Goal: Entertainment & Leisure: Consume media (video, audio)

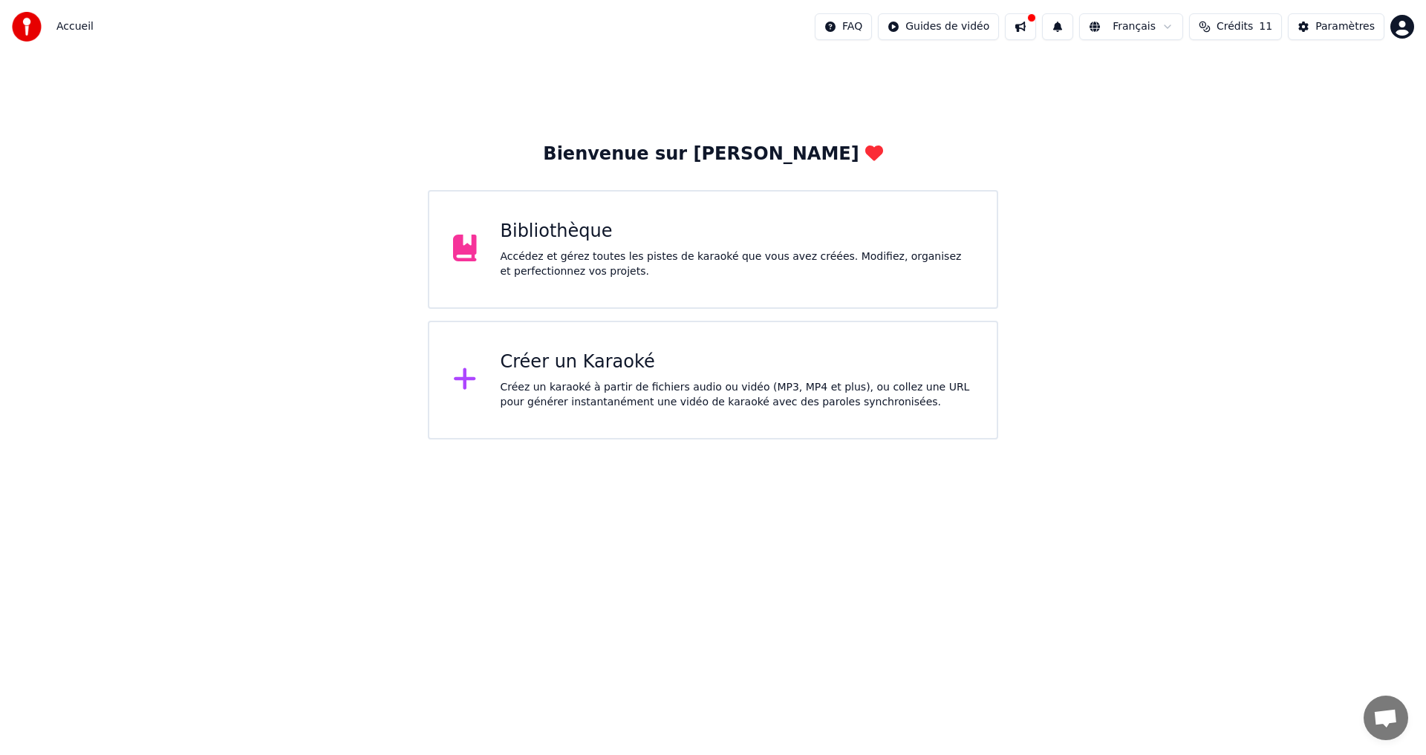
click at [628, 264] on div "Accédez et gérez toutes les pistes de karaoké que vous avez créées. Modifiez, o…" at bounding box center [737, 265] width 473 height 30
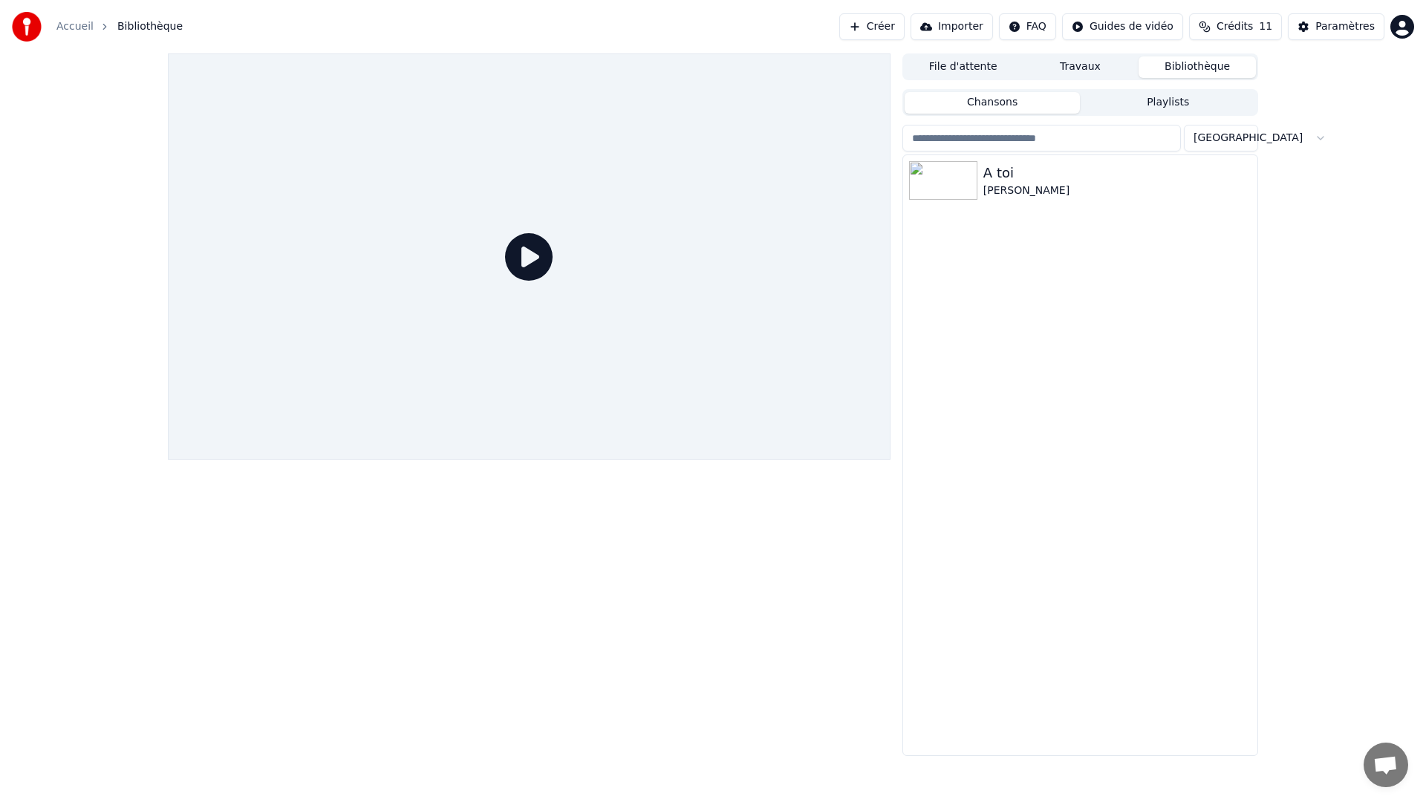
click at [553, 281] on icon at bounding box center [529, 257] width 48 height 48
click at [890, 53] on div at bounding box center [529, 256] width 723 height 406
click at [890, 267] on div at bounding box center [529, 256] width 723 height 406
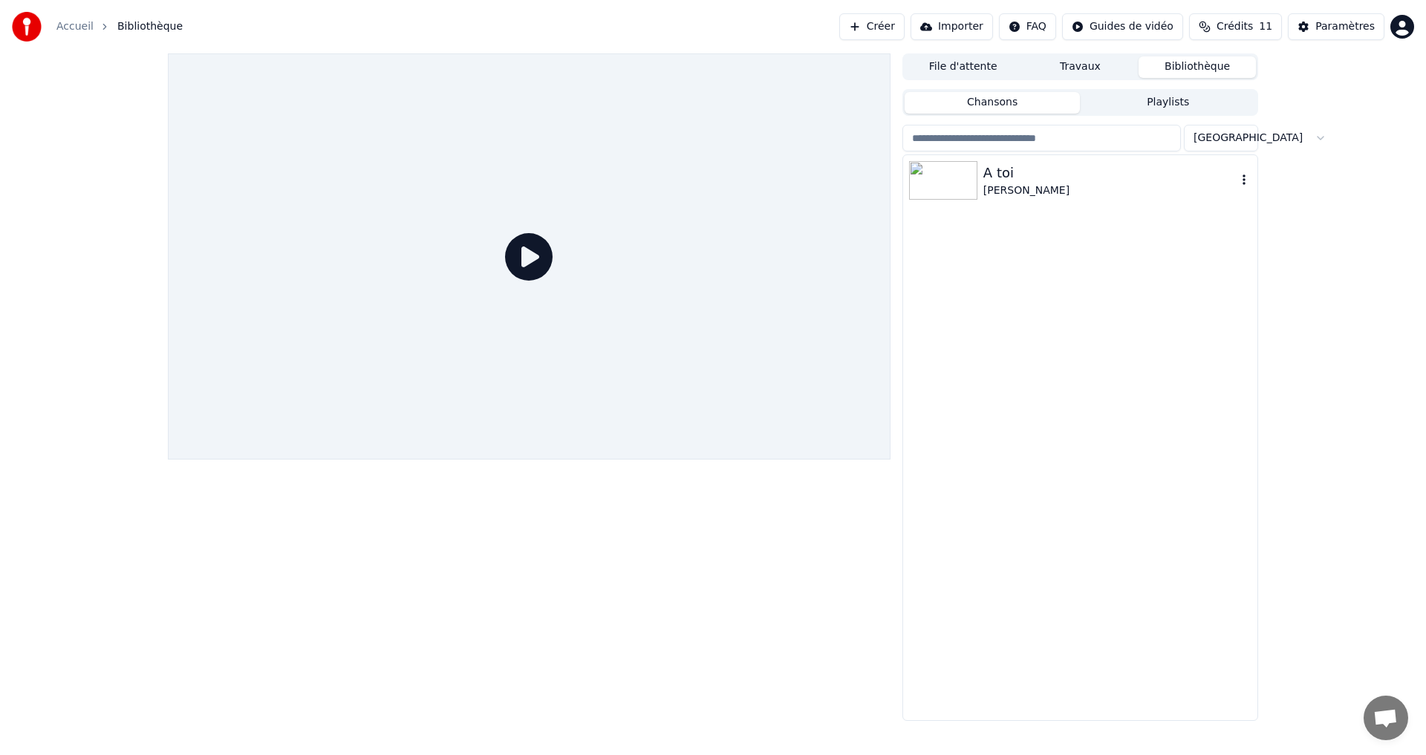
click at [1010, 196] on div "[PERSON_NAME]" at bounding box center [1109, 190] width 253 height 15
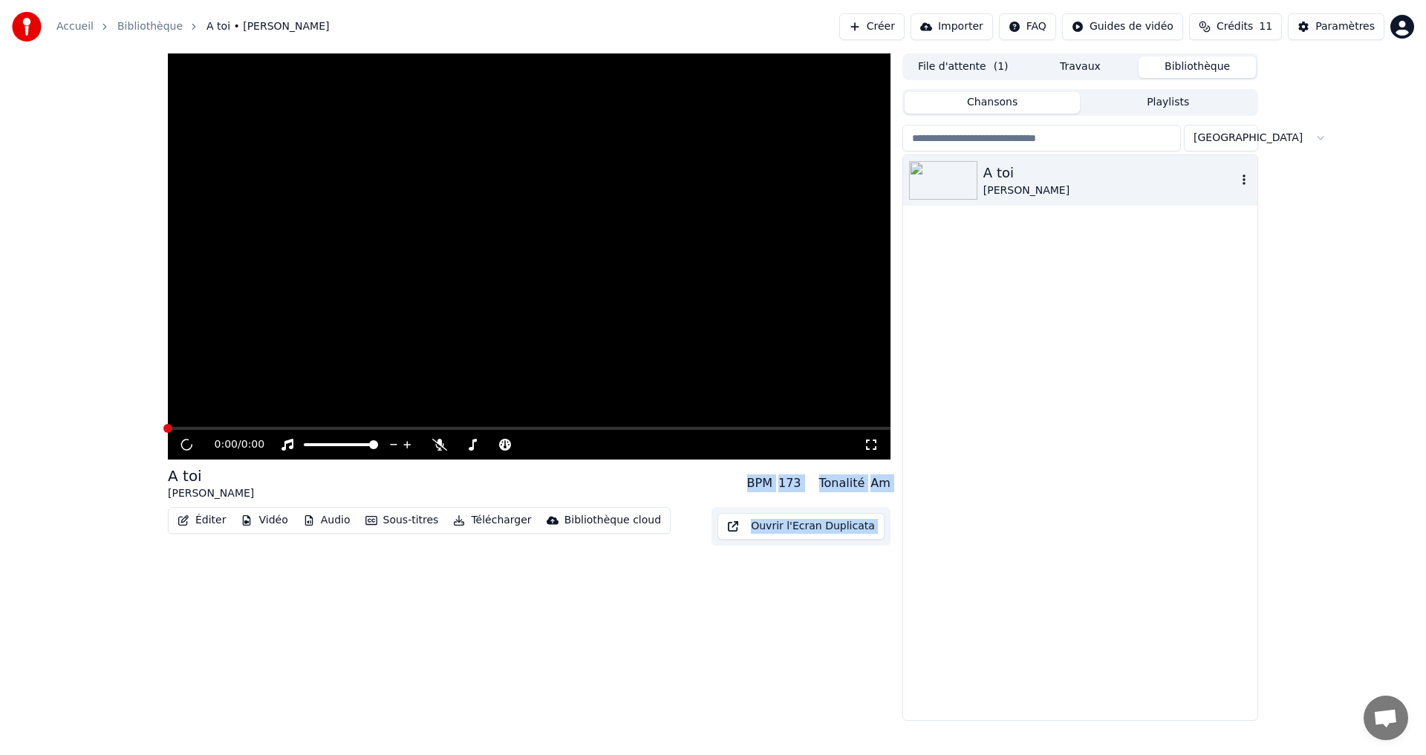
click at [1010, 196] on div "[PERSON_NAME]" at bounding box center [1109, 190] width 253 height 15
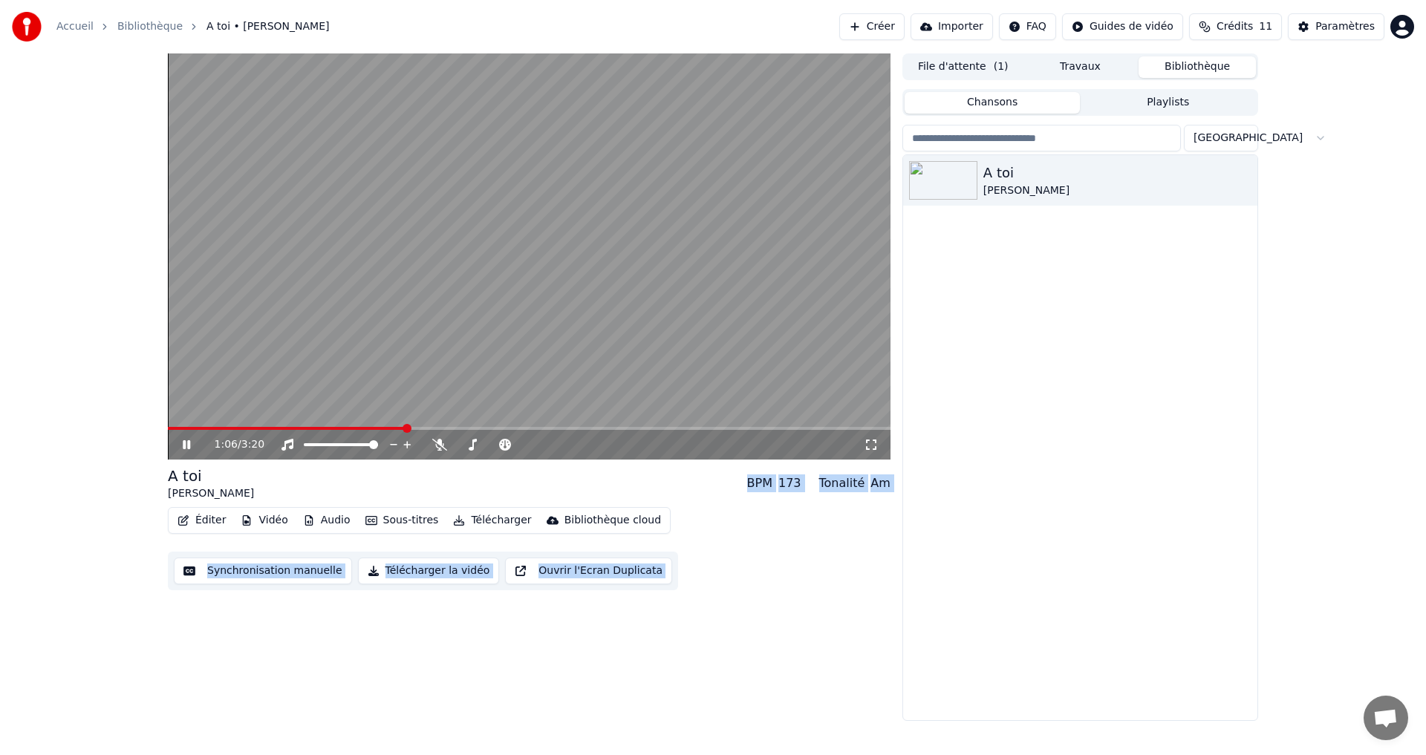
click at [473, 191] on video at bounding box center [529, 256] width 723 height 406
click at [577, 577] on button "Ouvrir l'Ecran Duplicata" at bounding box center [588, 571] width 167 height 27
click at [460, 236] on video at bounding box center [529, 256] width 723 height 406
click at [1039, 193] on div "[PERSON_NAME]" at bounding box center [1109, 190] width 253 height 15
click at [1076, 61] on button "Travaux" at bounding box center [1080, 67] width 117 height 22
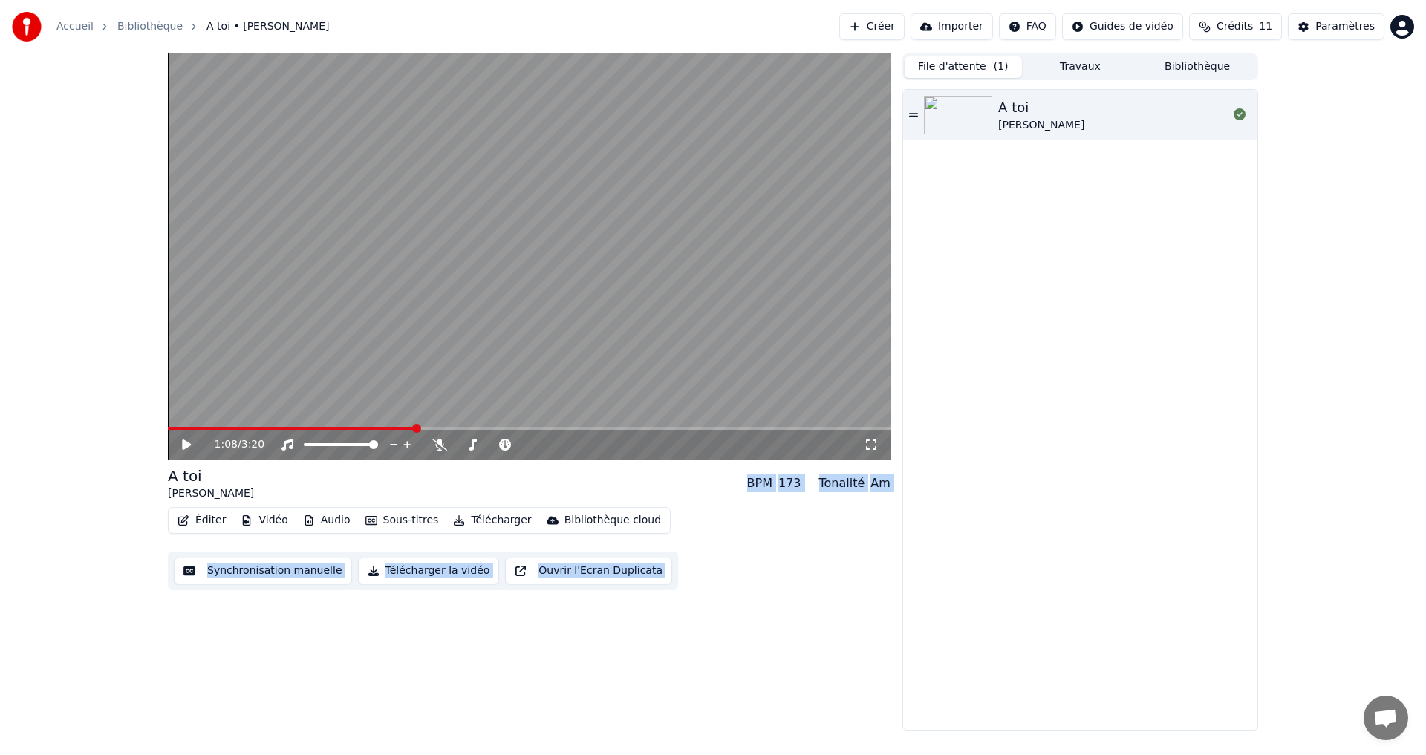
click at [969, 65] on button "File d'attente ( 1 )" at bounding box center [963, 67] width 117 height 22
click at [1015, 120] on div "[PERSON_NAME]" at bounding box center [1041, 125] width 86 height 15
click at [486, 233] on video at bounding box center [529, 256] width 723 height 406
click at [192, 521] on button "Éditer" at bounding box center [202, 520] width 60 height 21
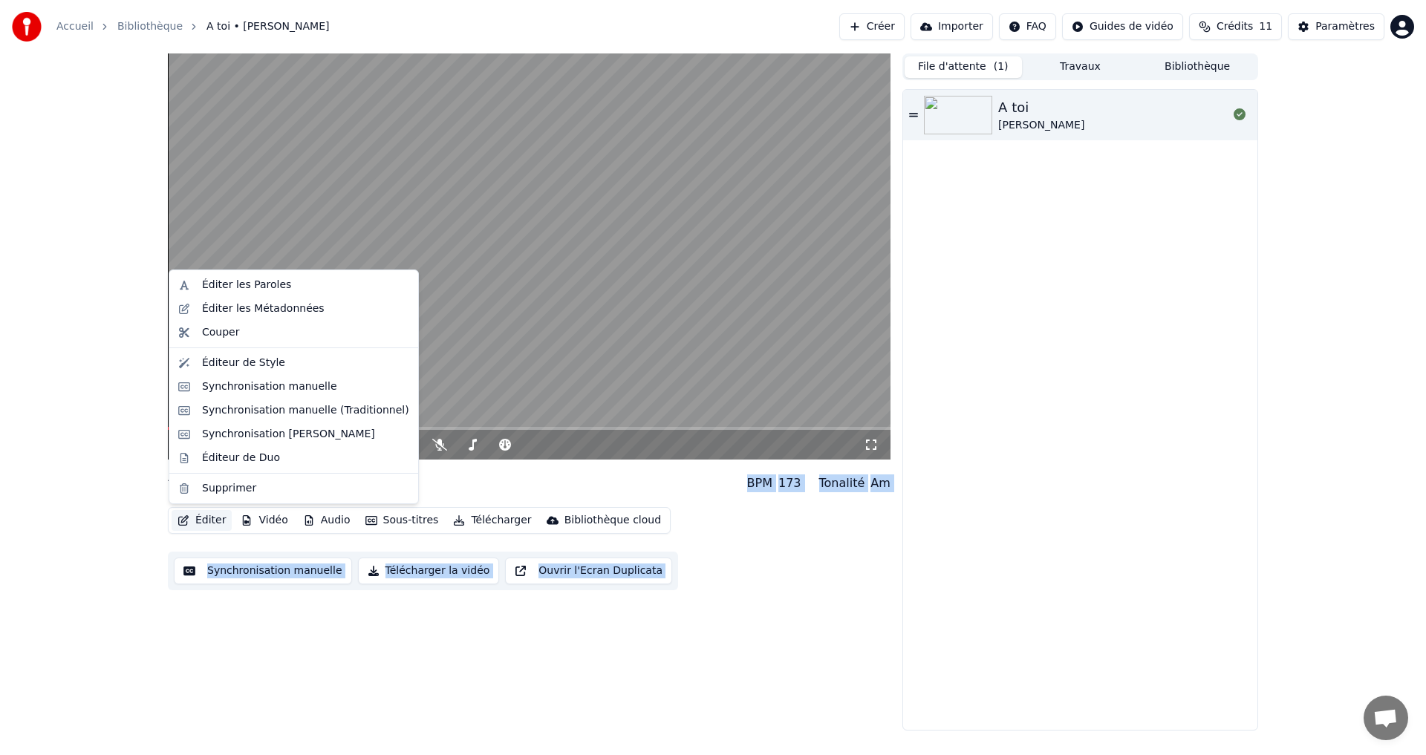
click at [192, 521] on button "Éditer" at bounding box center [202, 520] width 60 height 21
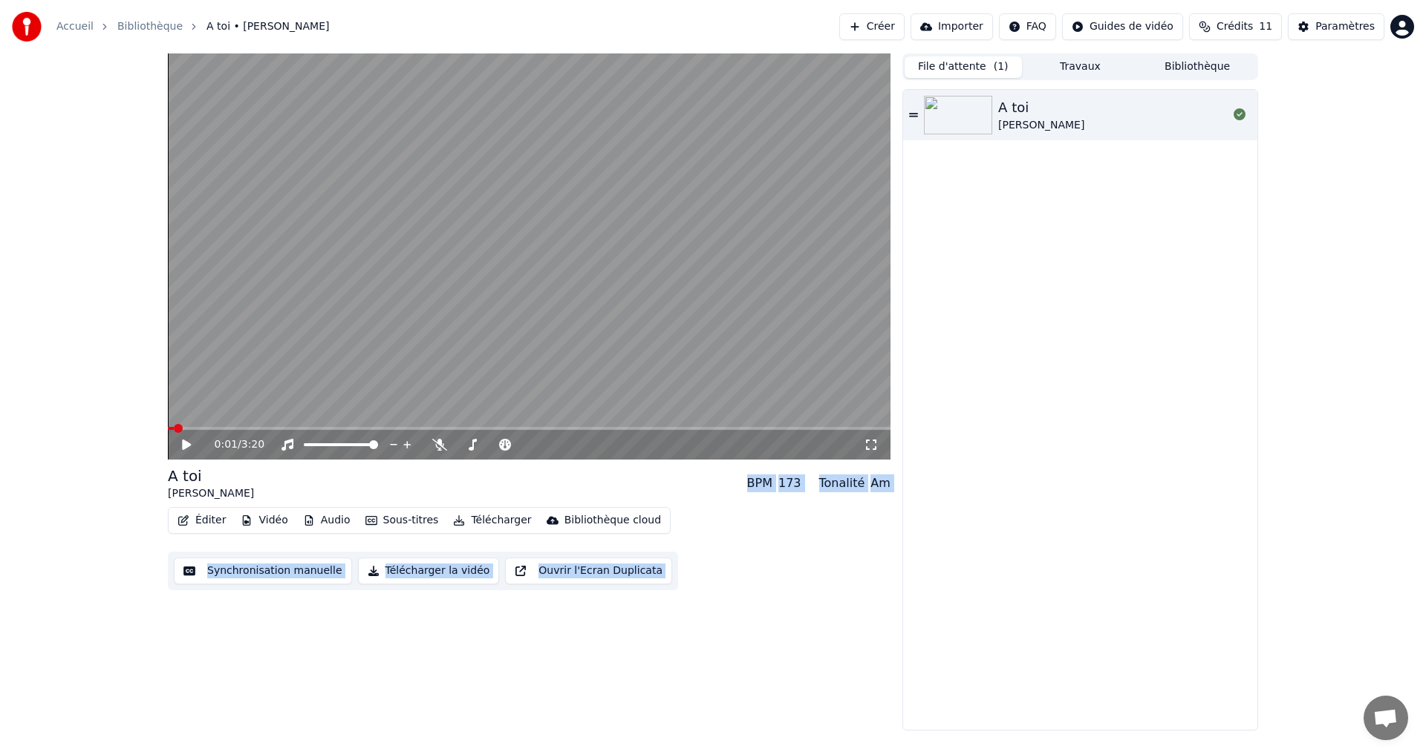
click at [1098, 66] on button "Travaux" at bounding box center [1080, 67] width 117 height 22
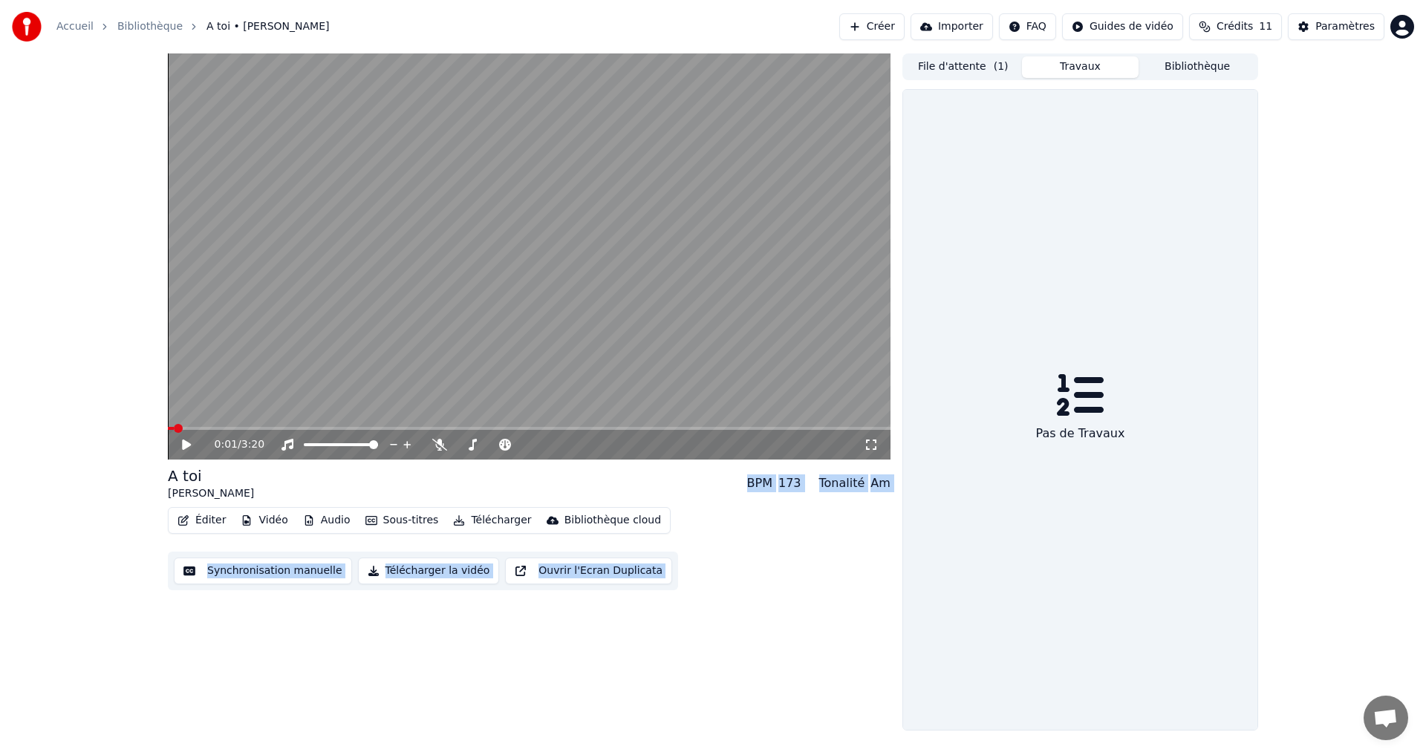
click at [1216, 53] on div "Accueil Bibliothèque A toi • [PERSON_NAME] Créer Importer FAQ Guides de vidéo C…" at bounding box center [713, 26] width 1426 height 53
click at [1211, 68] on button "Bibliothèque" at bounding box center [1197, 67] width 117 height 22
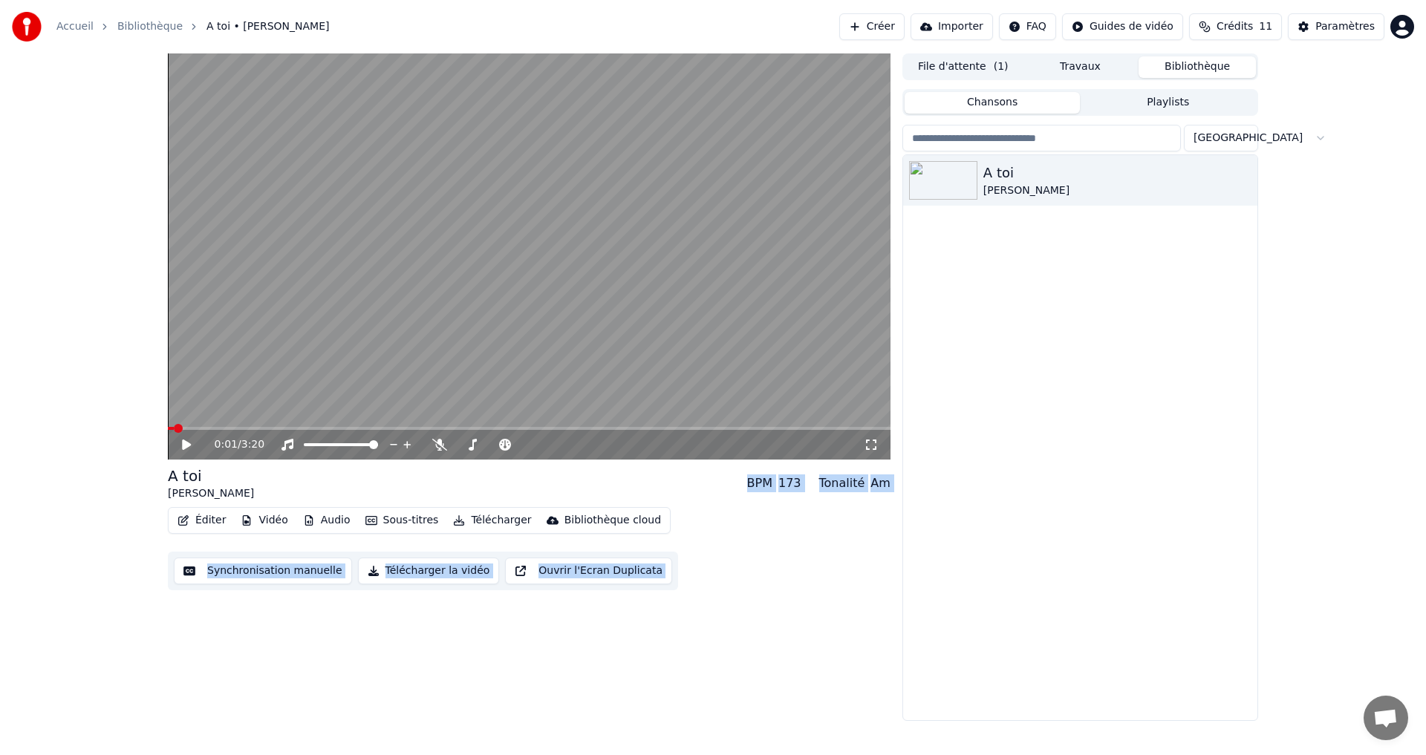
click at [1179, 110] on button "Playlists" at bounding box center [1168, 103] width 176 height 22
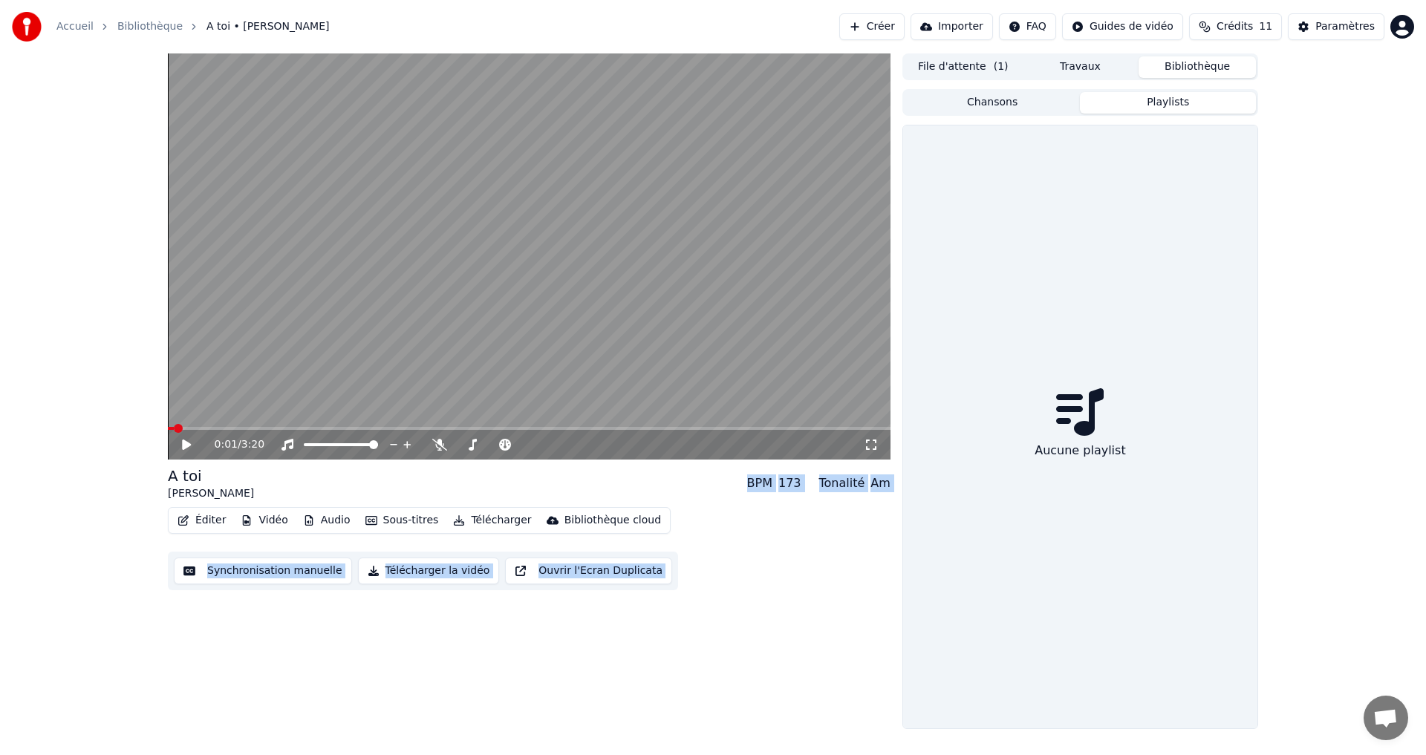
click at [80, 28] on link "Accueil" at bounding box center [74, 26] width 37 height 15
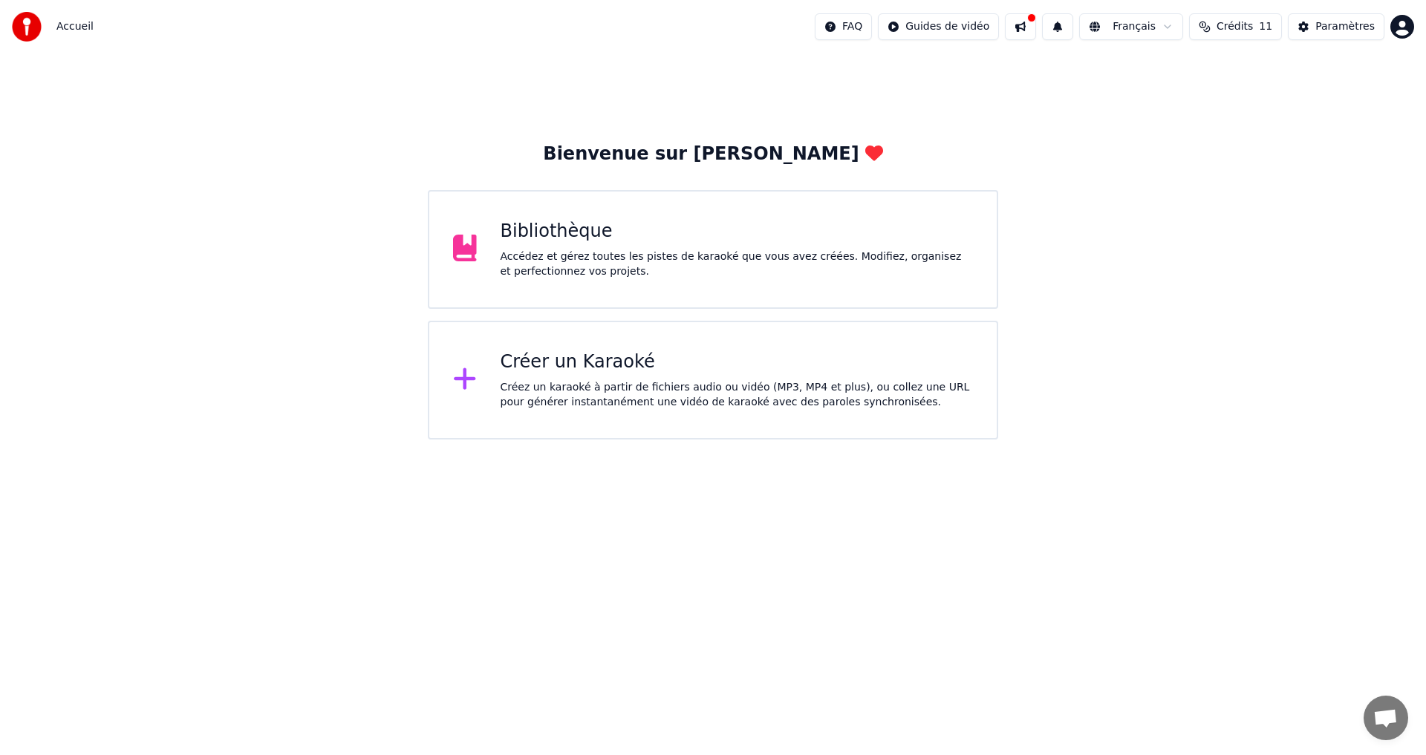
click at [655, 236] on div "Bibliothèque" at bounding box center [737, 232] width 473 height 24
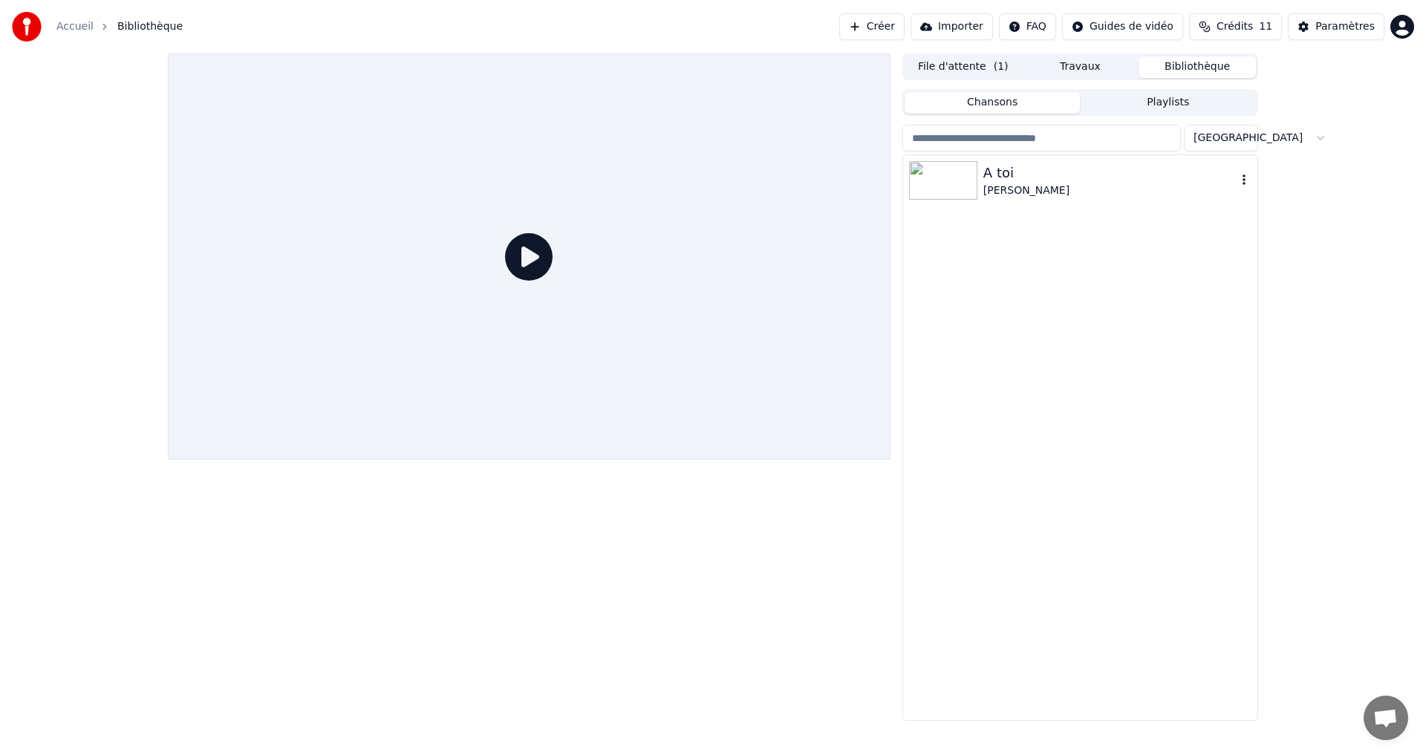
click at [945, 163] on img at bounding box center [943, 180] width 68 height 39
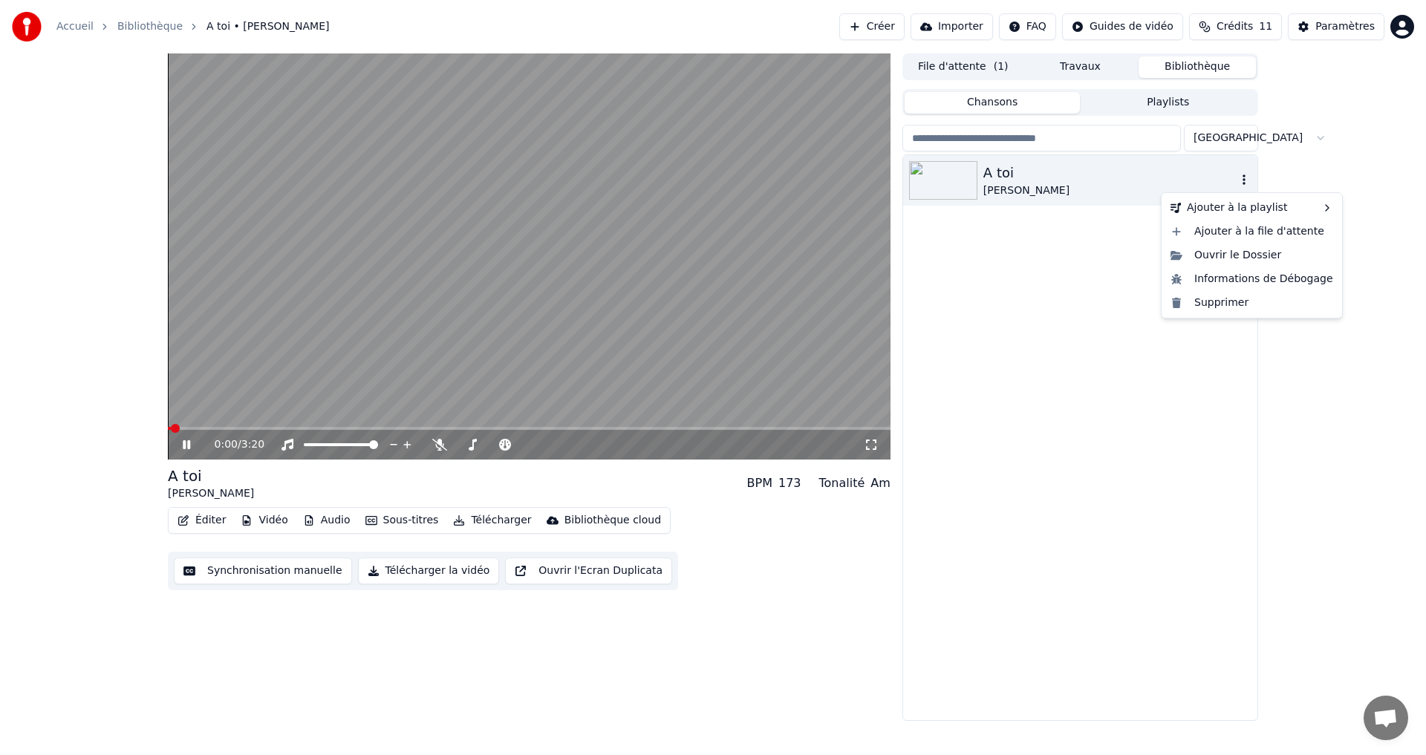
click at [1240, 176] on icon "button" at bounding box center [1244, 180] width 15 height 12
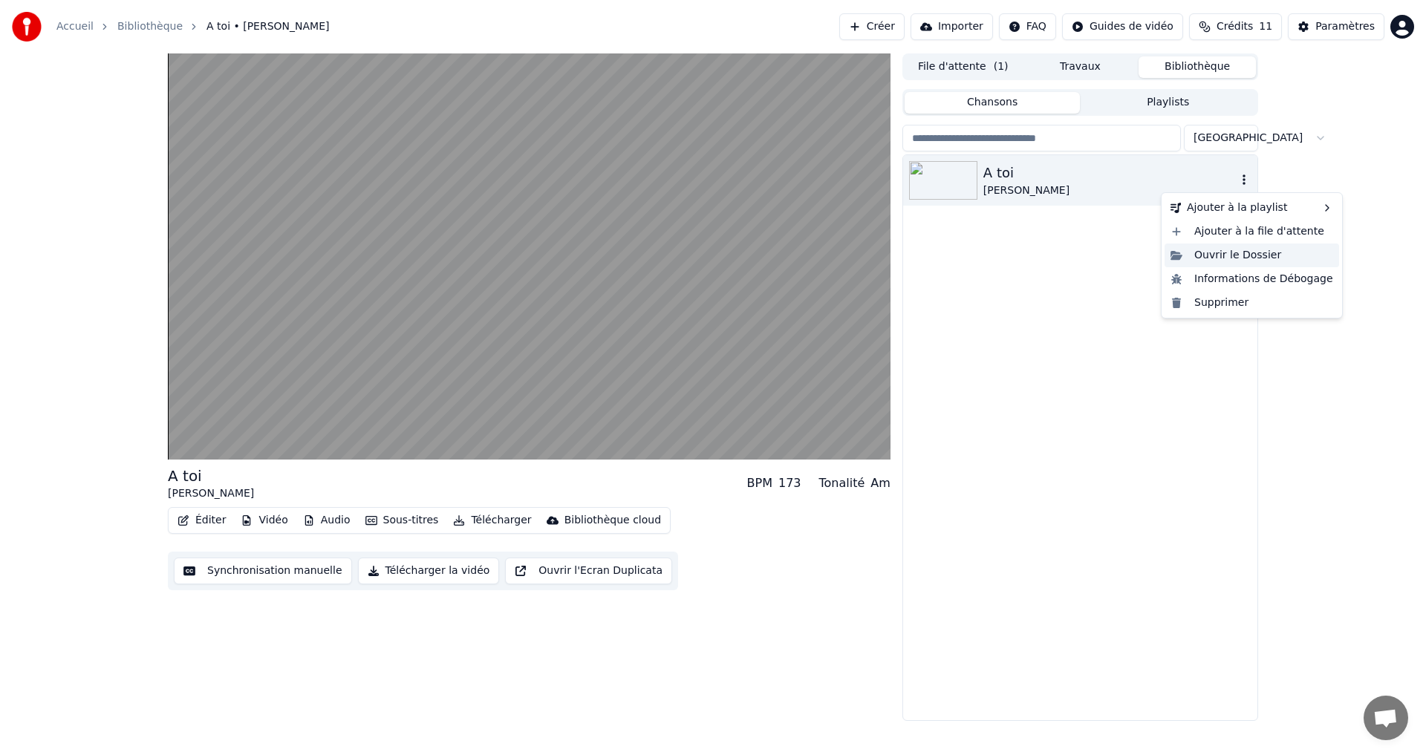
click at [1187, 260] on div "Ouvrir le Dossier" at bounding box center [1252, 256] width 175 height 24
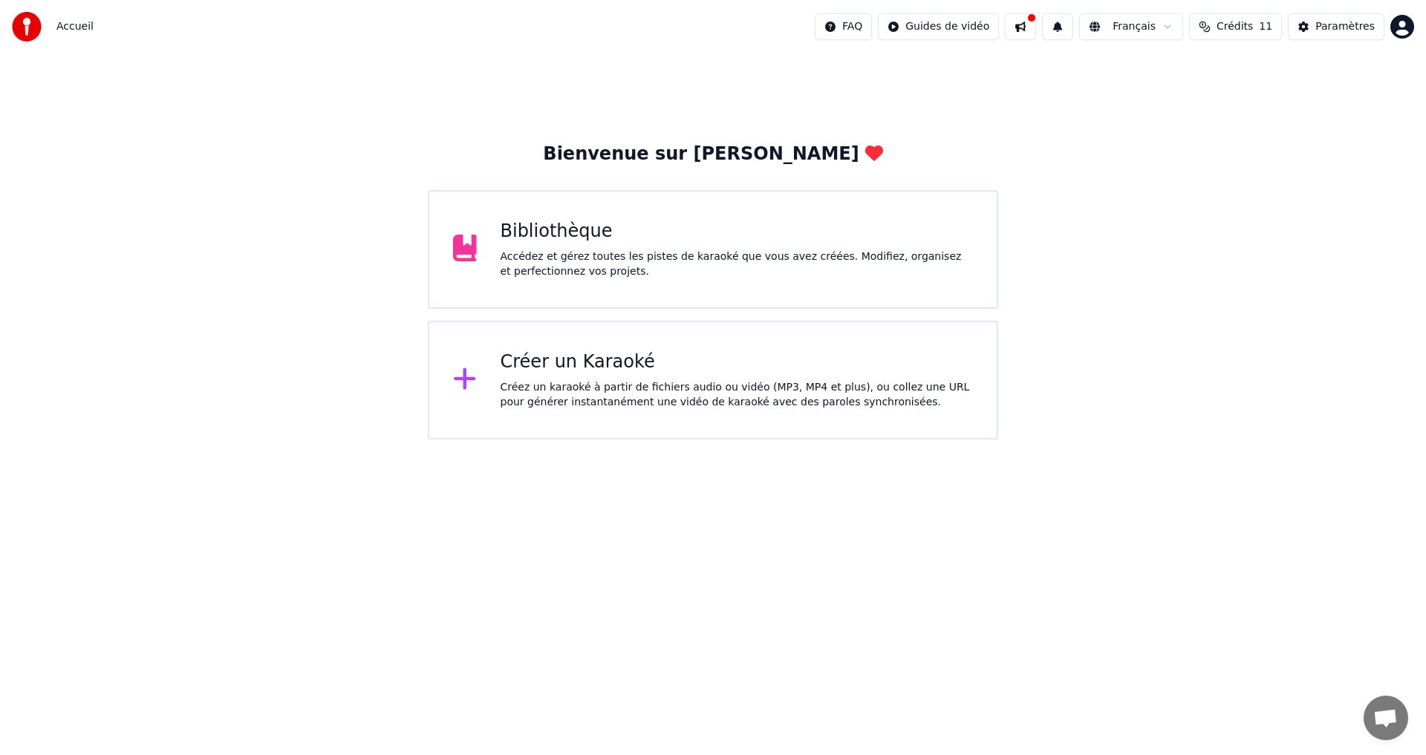
click at [834, 272] on div "Accédez et gérez toutes les pistes de karaoké que vous avez créées. Modifiez, o…" at bounding box center [737, 265] width 473 height 30
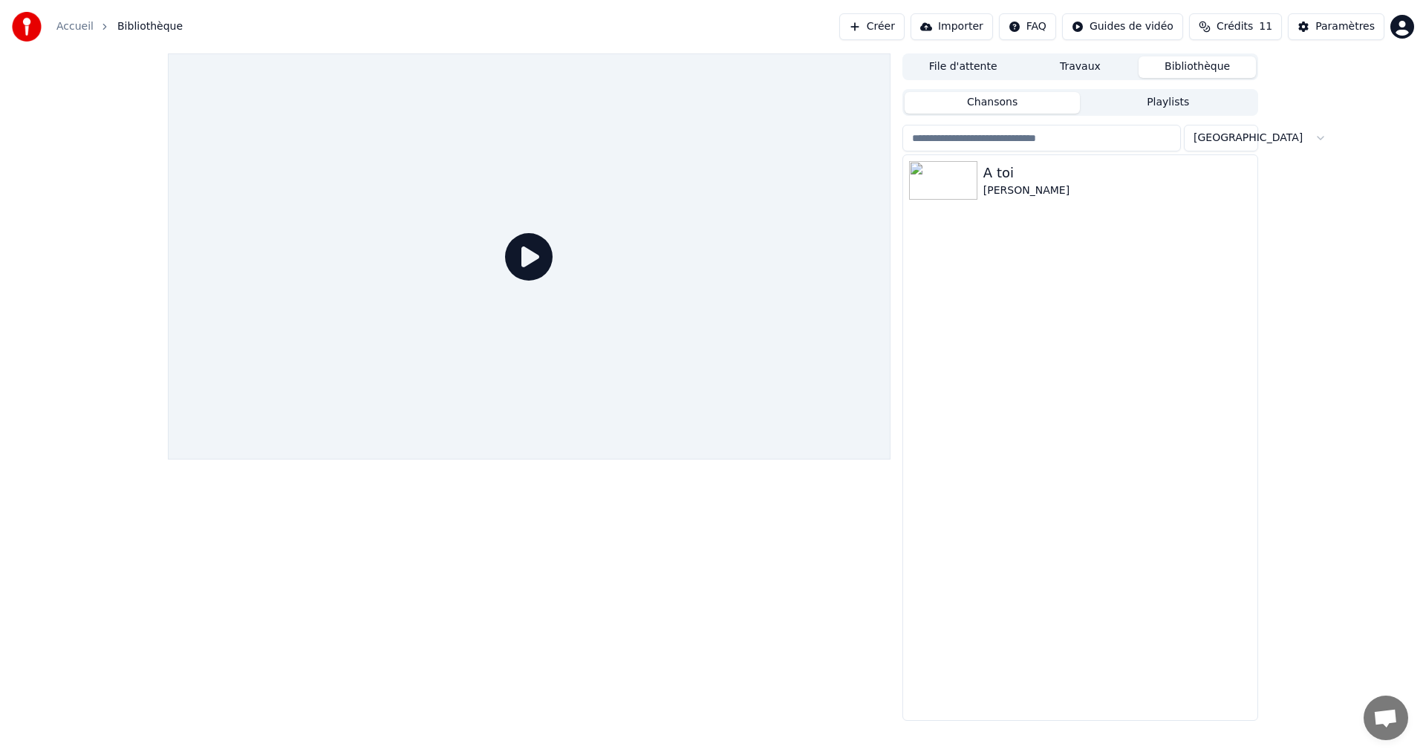
click at [834, 272] on div at bounding box center [529, 256] width 723 height 406
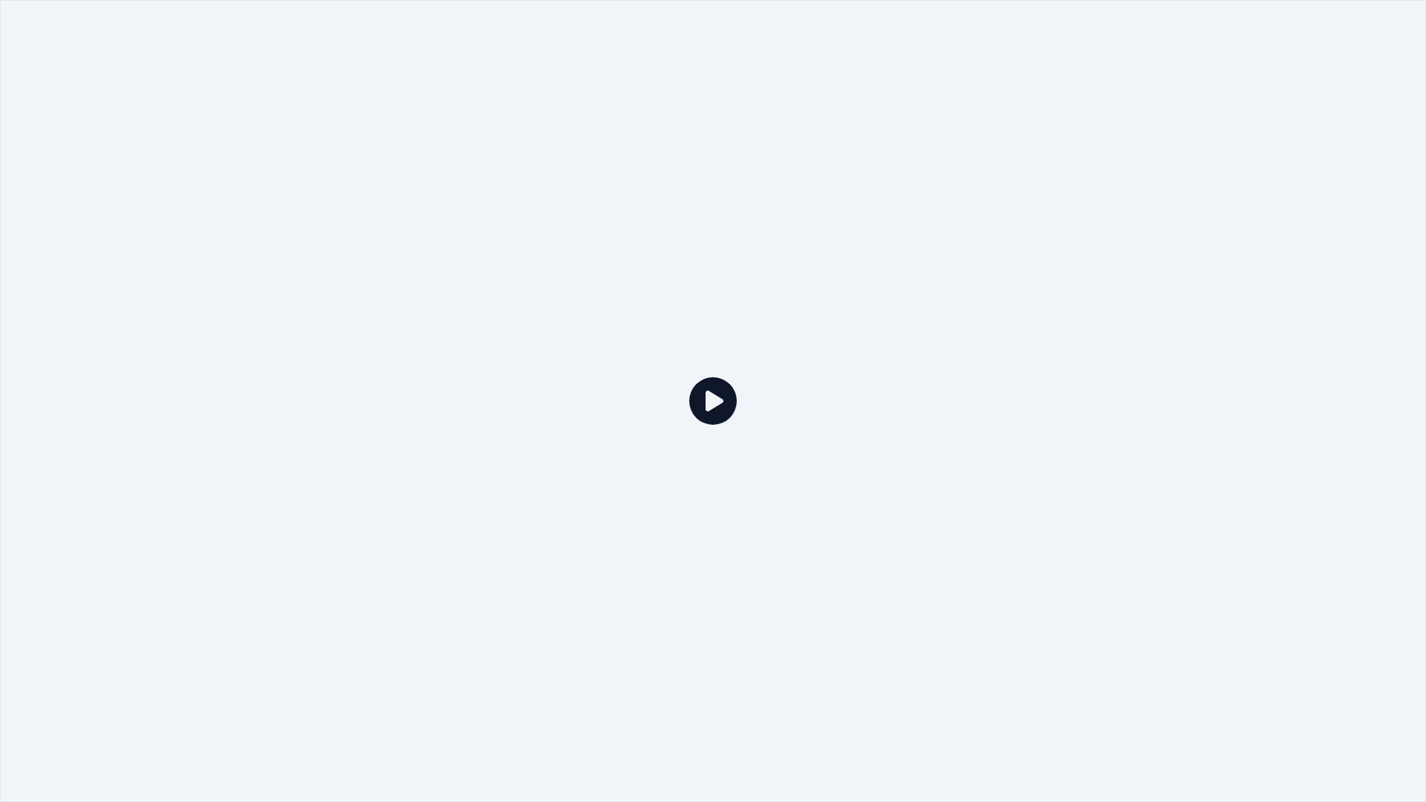
click at [709, 397] on icon at bounding box center [713, 401] width 48 height 48
click at [1217, 109] on div at bounding box center [713, 401] width 1426 height 802
click at [1147, 149] on div at bounding box center [713, 401] width 1426 height 802
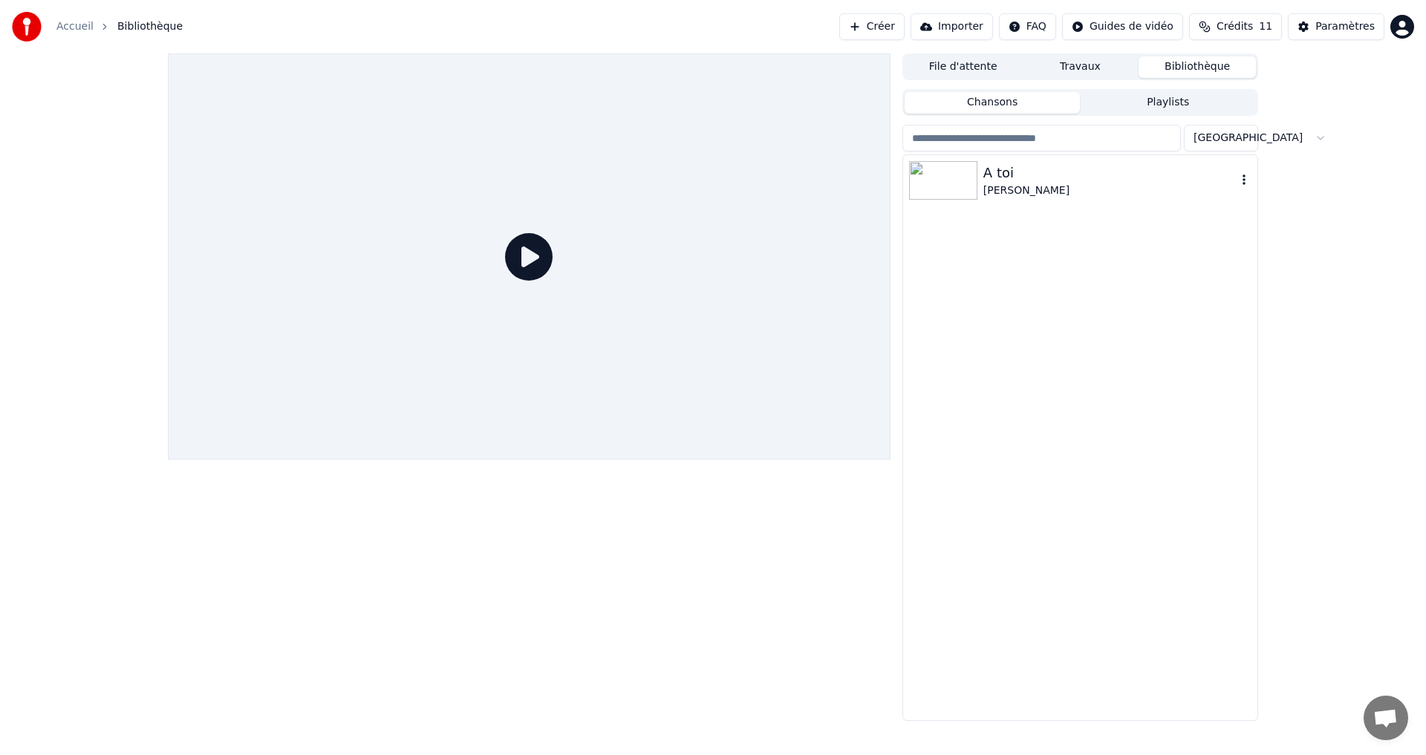
click at [1045, 183] on div "[PERSON_NAME]" at bounding box center [1109, 190] width 253 height 15
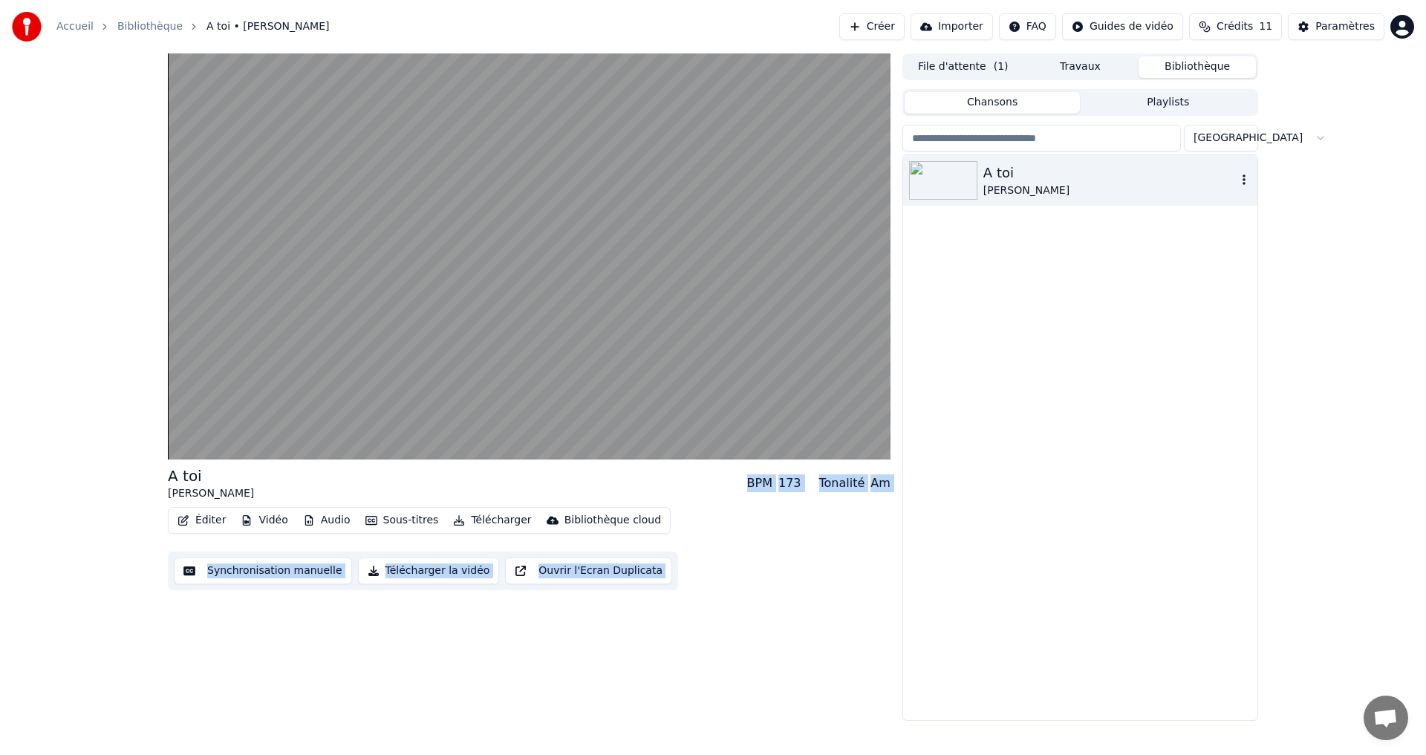
click at [1242, 177] on icon "button" at bounding box center [1244, 180] width 15 height 12
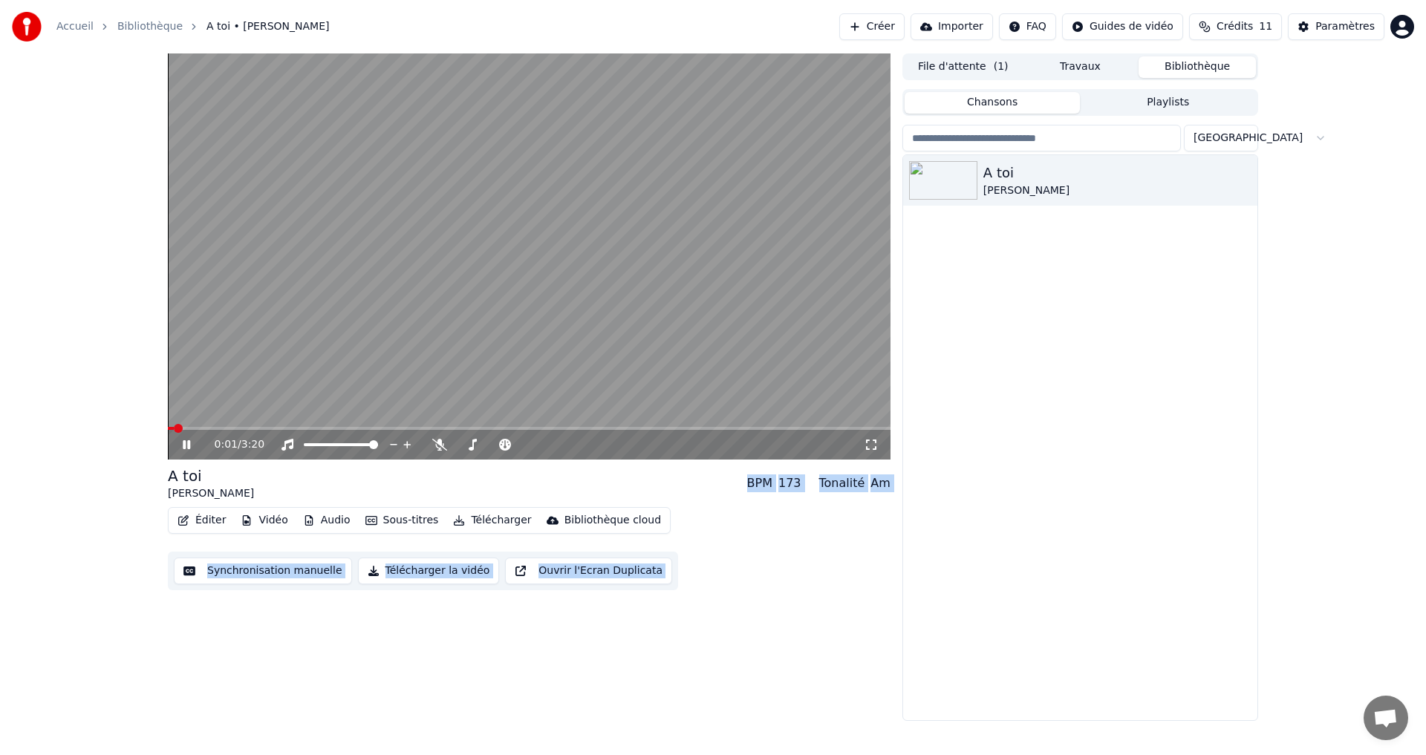
click at [604, 218] on video at bounding box center [529, 256] width 723 height 406
click at [1241, 179] on icon "button" at bounding box center [1244, 180] width 15 height 12
click at [1243, 179] on icon "button" at bounding box center [1244, 180] width 15 height 12
click at [465, 678] on div "0:01 / 3:20 A toi Joe Dassin BPM 173 Tonalité Am Éditer Vidéo Audio Sous-titres…" at bounding box center [529, 387] width 723 height 668
click at [330, 518] on button "Audio" at bounding box center [326, 520] width 59 height 21
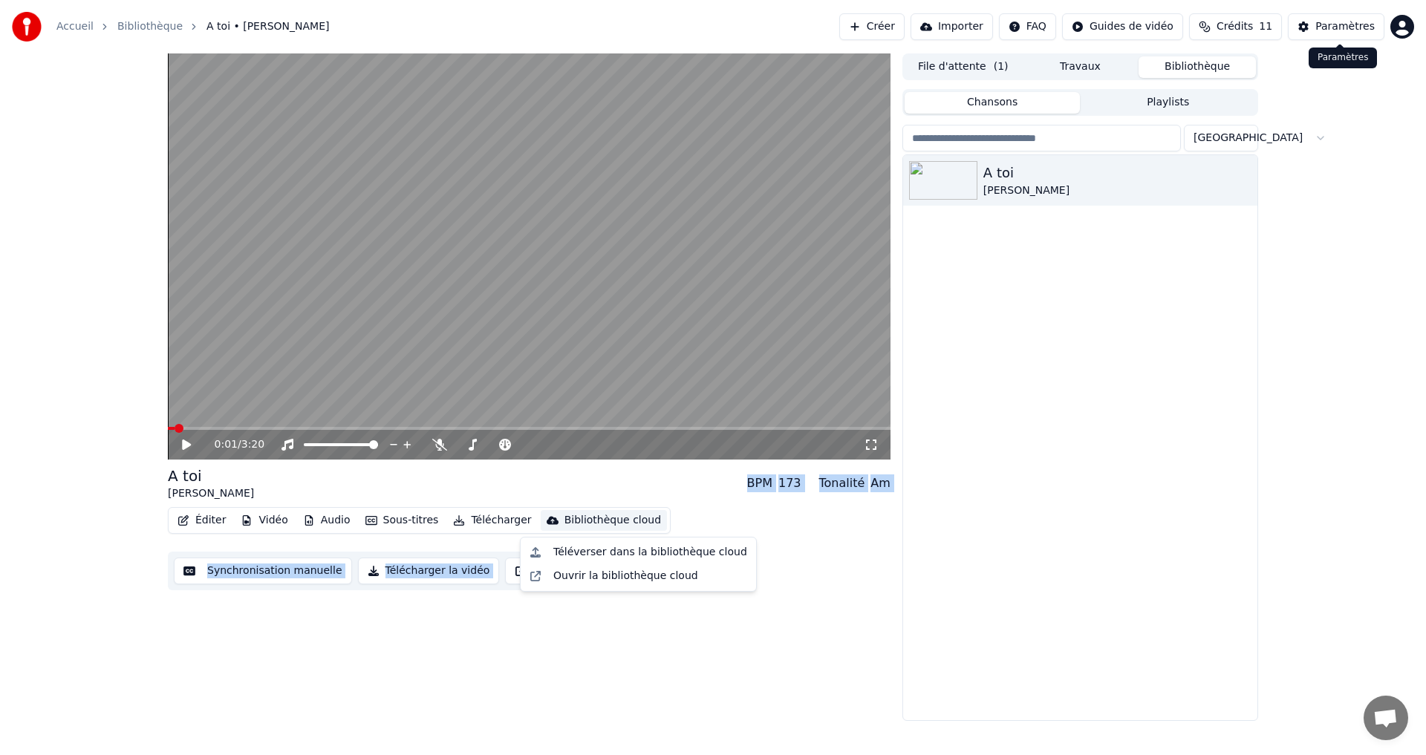
click at [1355, 33] on div "Paramètres" at bounding box center [1344, 26] width 59 height 15
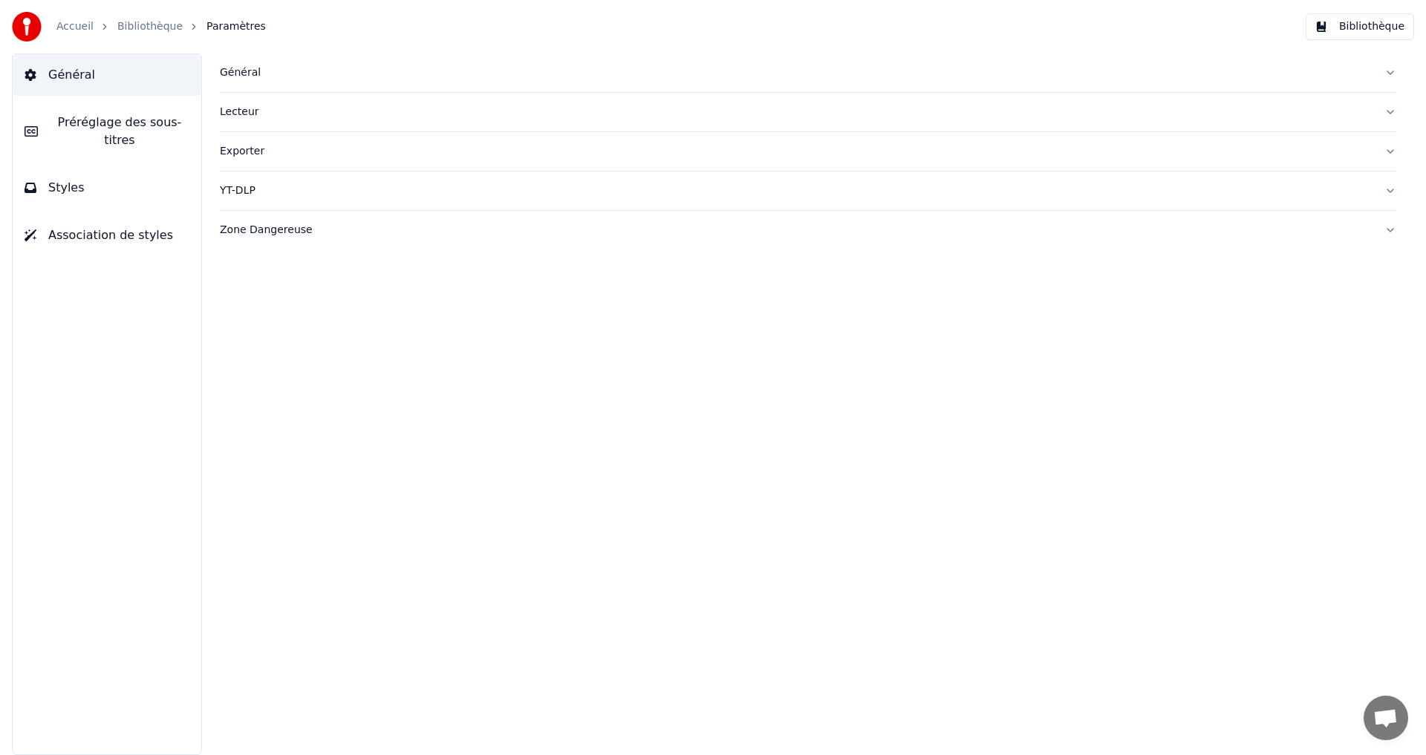
click at [87, 137] on button "Préréglage des sous-titres" at bounding box center [107, 131] width 189 height 59
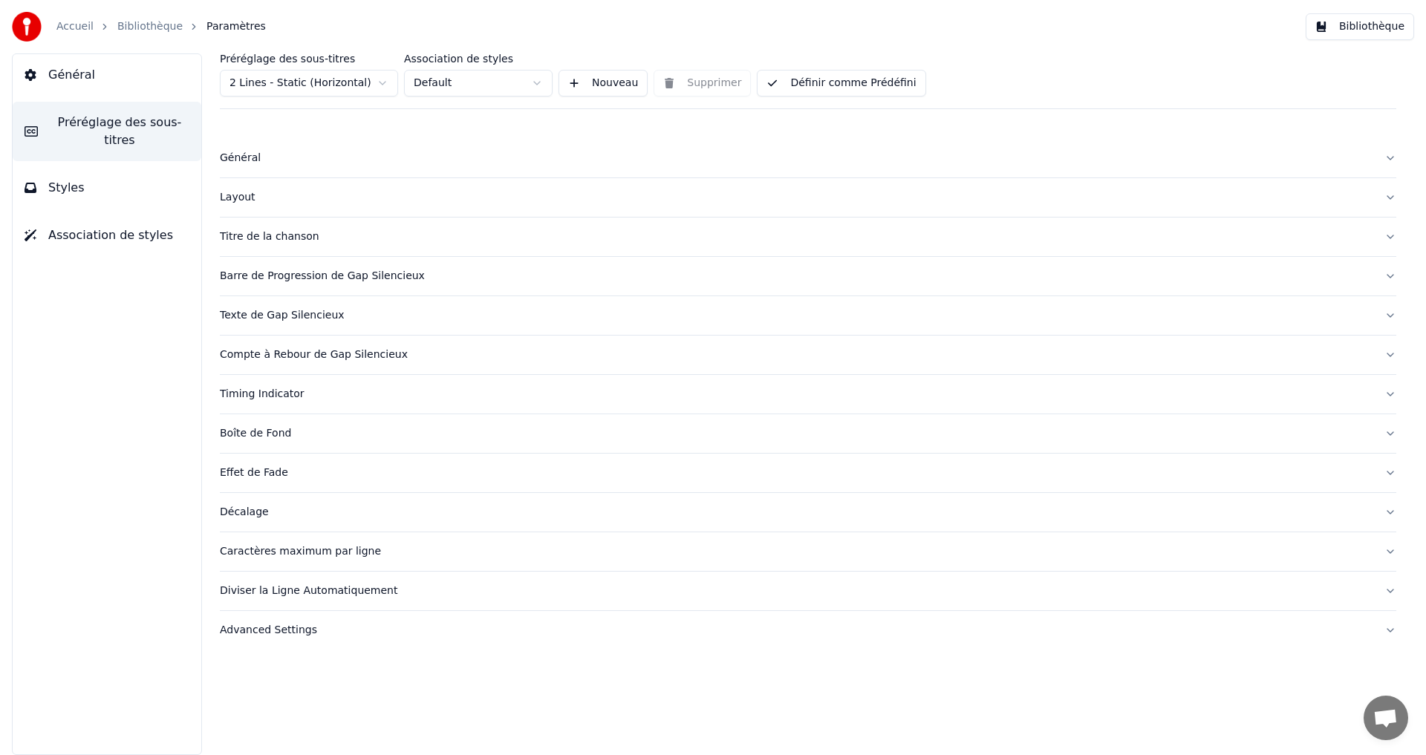
click at [68, 181] on button "Styles" at bounding box center [107, 188] width 189 height 42
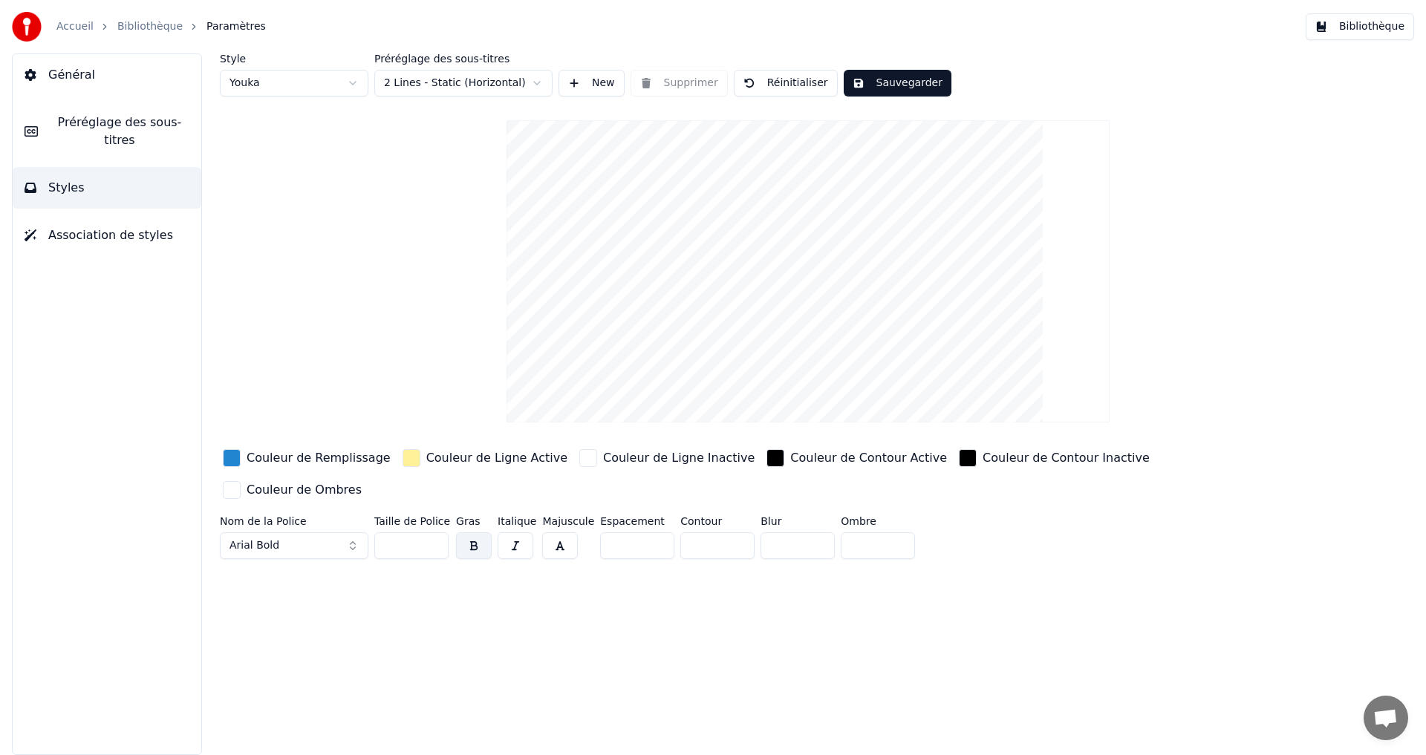
click at [102, 227] on span "Association de styles" at bounding box center [110, 236] width 125 height 18
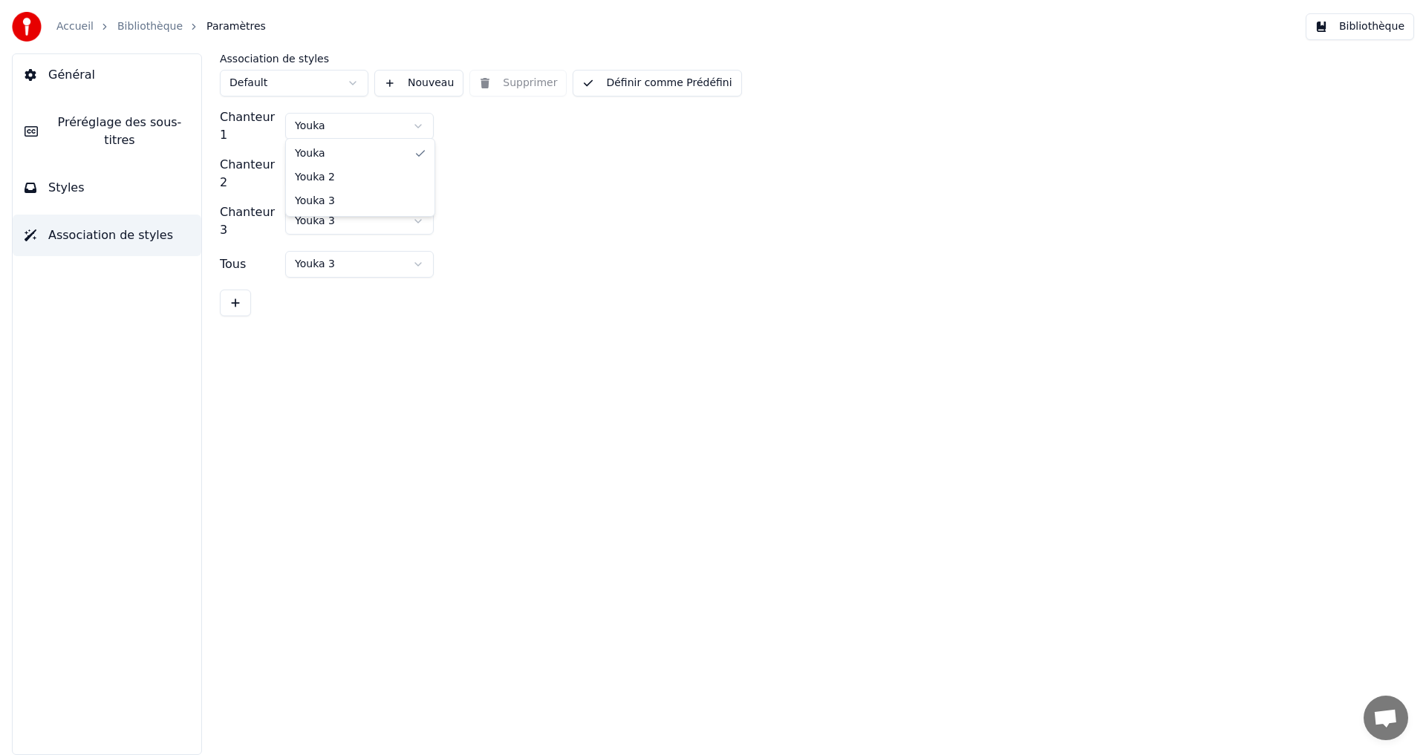
click at [417, 119] on html "Accueil Bibliothèque Paramètres Bibliothèque Général Préréglage des sous-titres…" at bounding box center [713, 377] width 1426 height 755
click at [418, 126] on html "Accueil Bibliothèque Paramètres Bibliothèque Général Préréglage des sous-titres…" at bounding box center [713, 377] width 1426 height 755
click at [67, 26] on link "Accueil" at bounding box center [74, 26] width 37 height 15
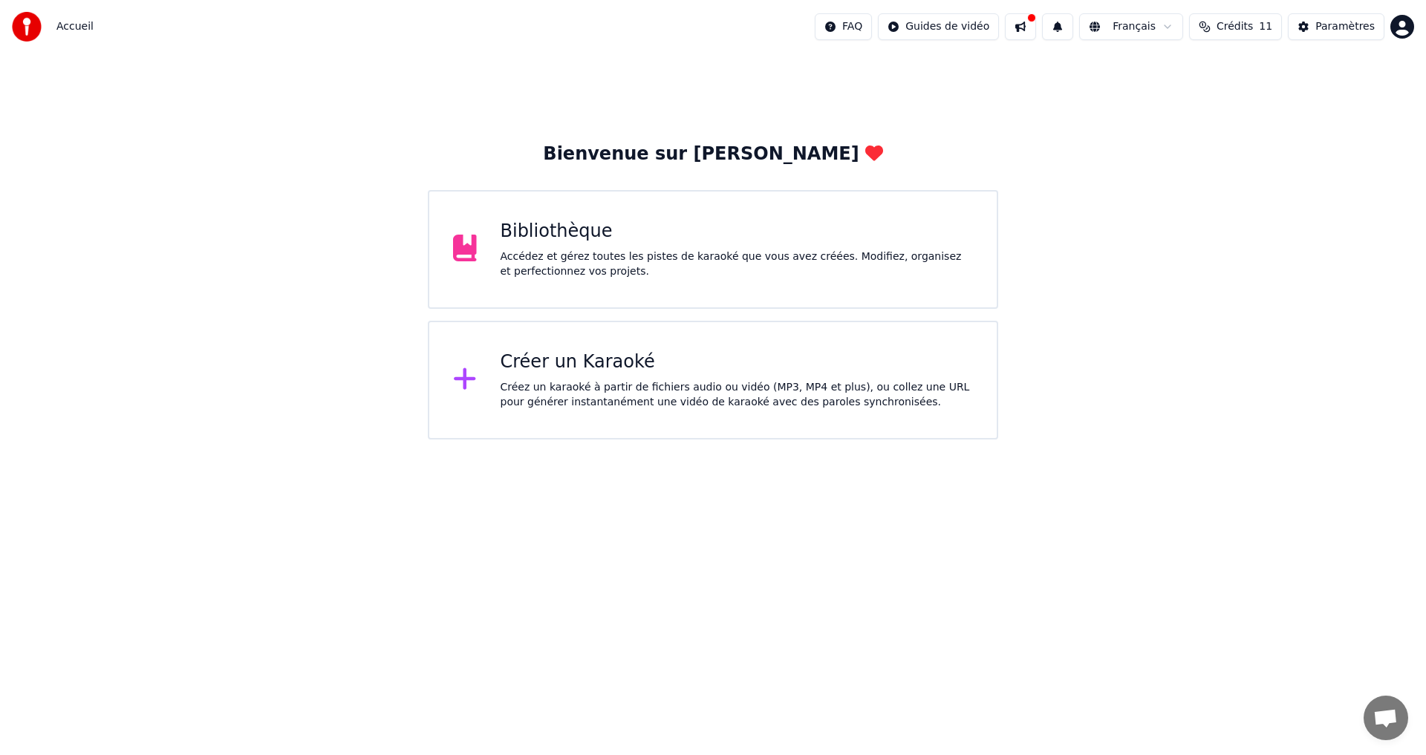
click at [705, 218] on div "Bibliothèque Accédez et gérez toutes les pistes de karaoké que vous avez créées…" at bounding box center [713, 249] width 570 height 119
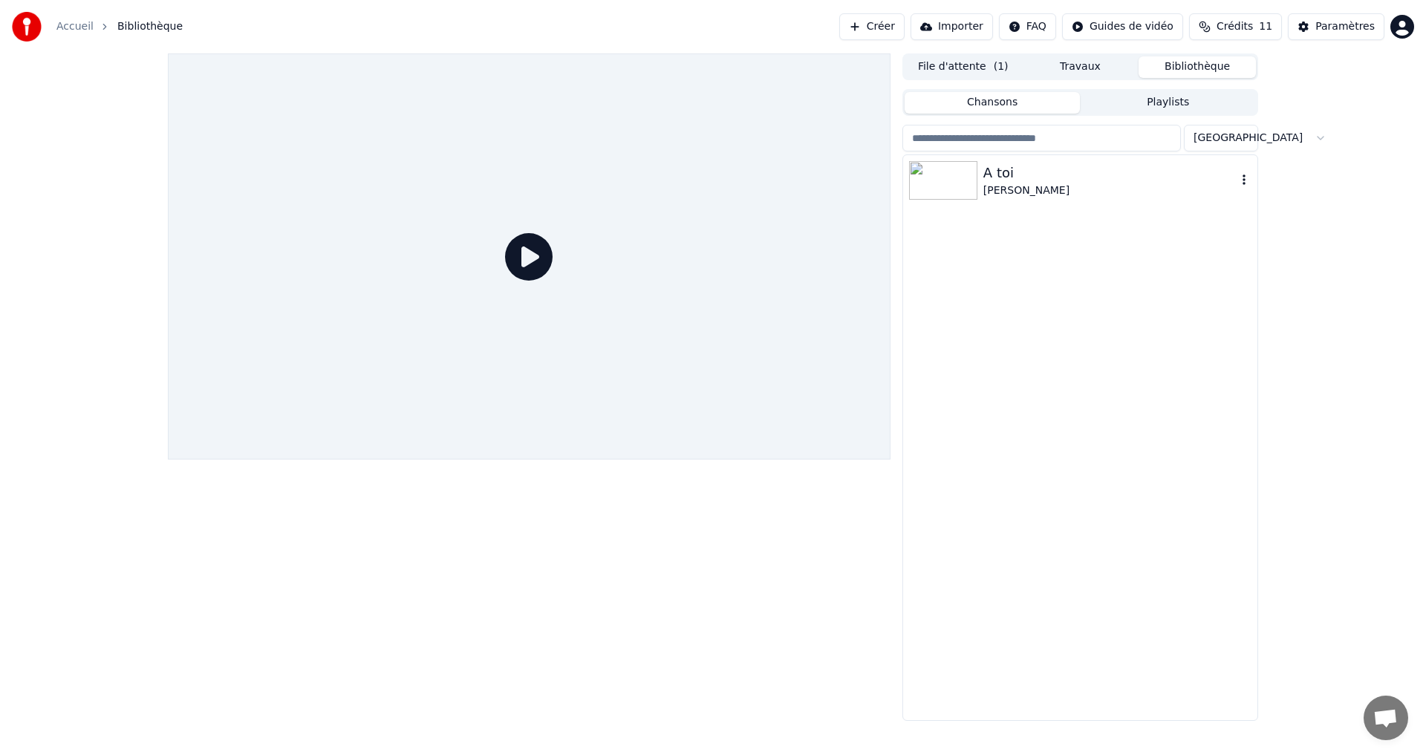
click at [1078, 194] on div "[PERSON_NAME]" at bounding box center [1109, 190] width 253 height 15
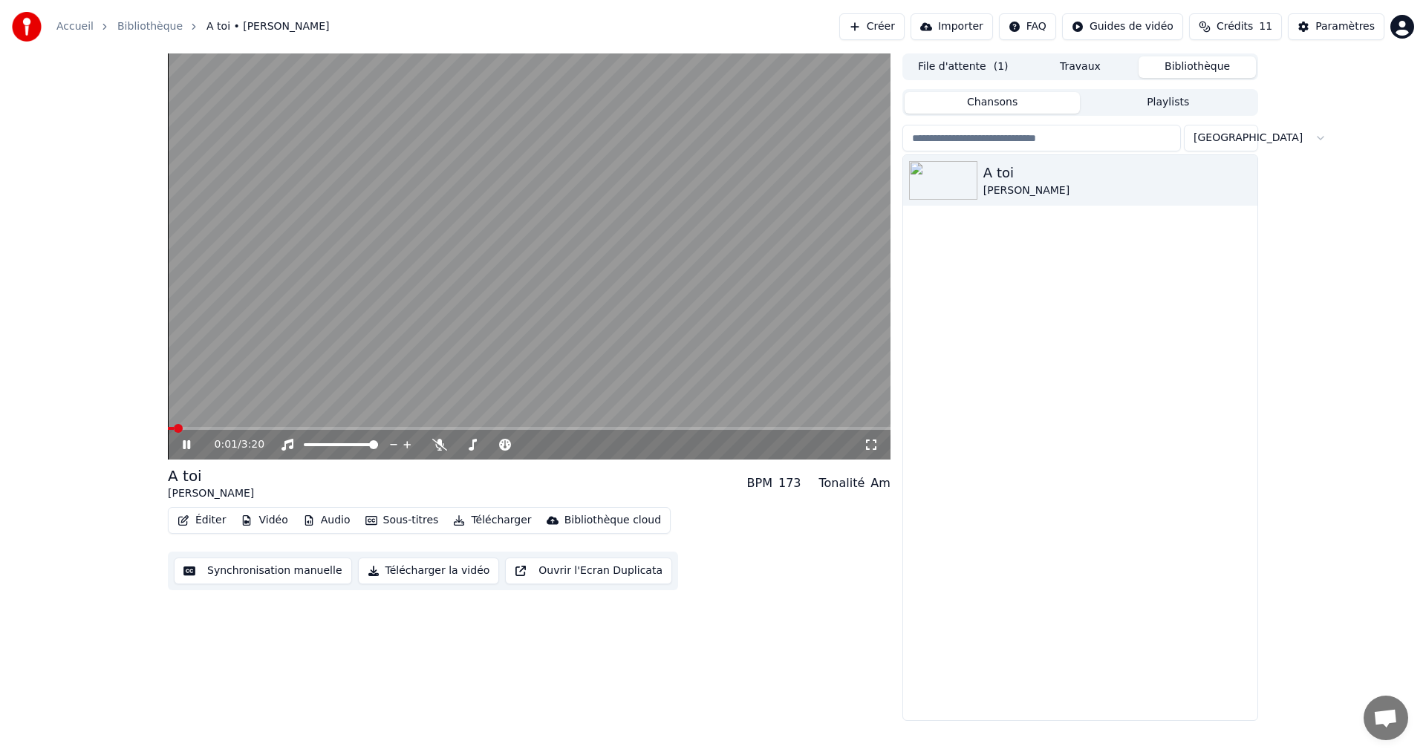
click at [559, 275] on video at bounding box center [529, 256] width 723 height 406
click at [183, 526] on icon "button" at bounding box center [183, 520] width 10 height 10
click at [1376, 720] on span "Ouvrir le chat" at bounding box center [1385, 719] width 25 height 21
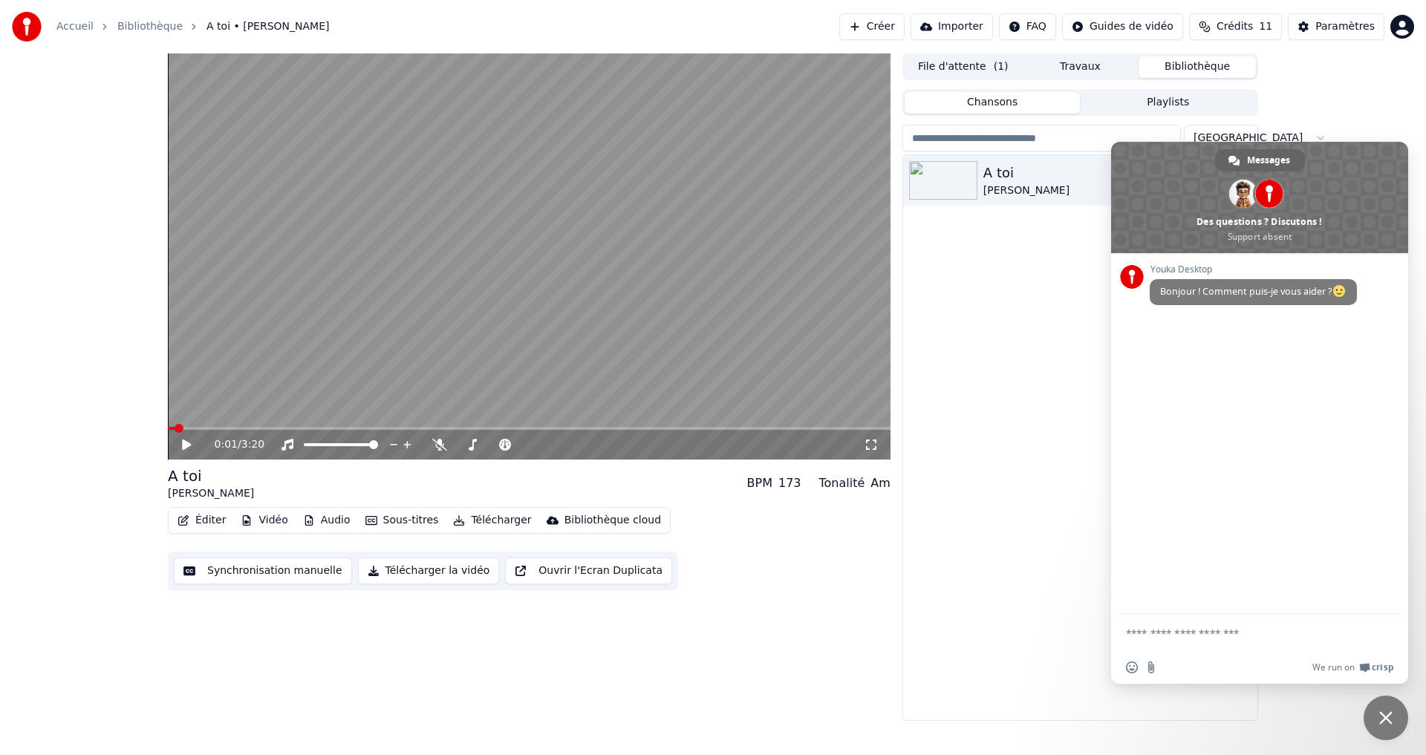
click at [1392, 713] on span "Fermer le chat" at bounding box center [1386, 718] width 45 height 45
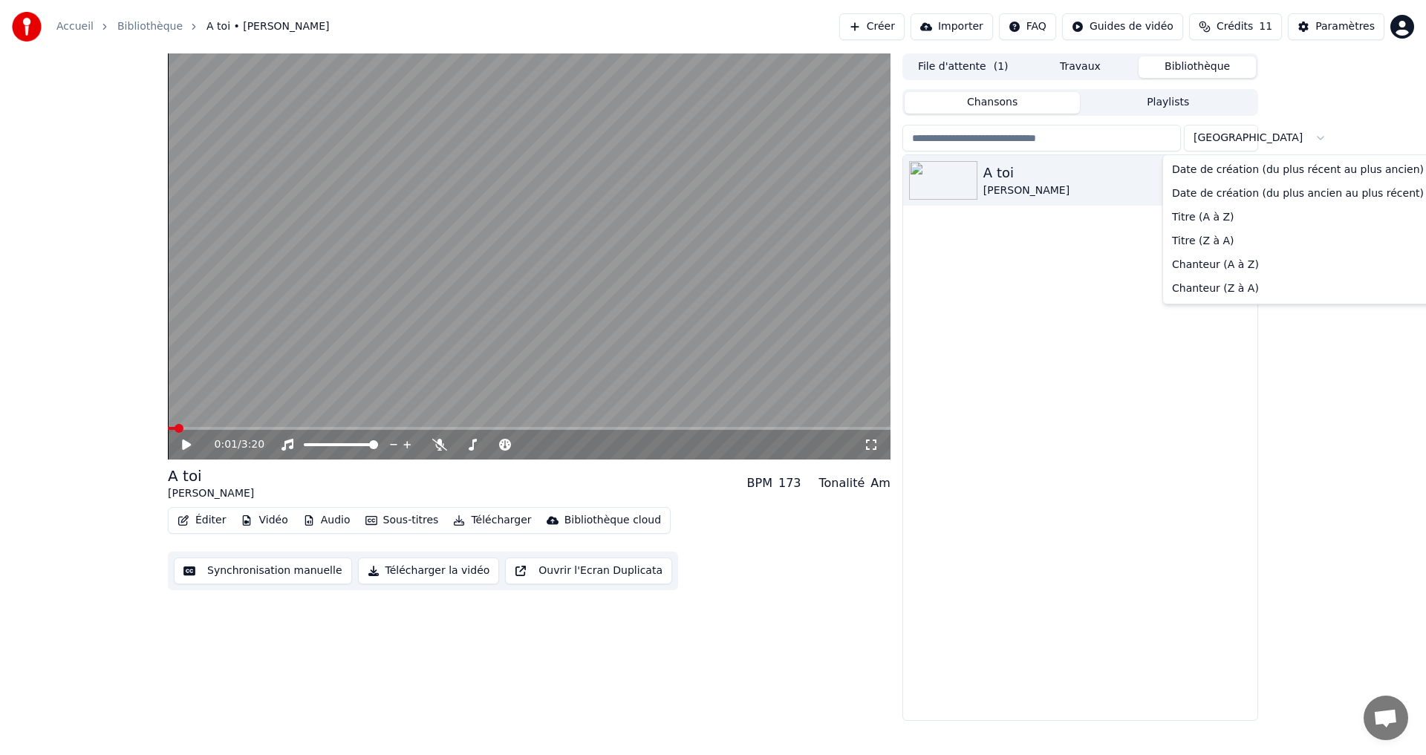
click at [1240, 140] on html "Accueil Bibliothèque A toi • Joe Dassin Créer Importer FAQ Guides de vidéo Créd…" at bounding box center [713, 377] width 1426 height 755
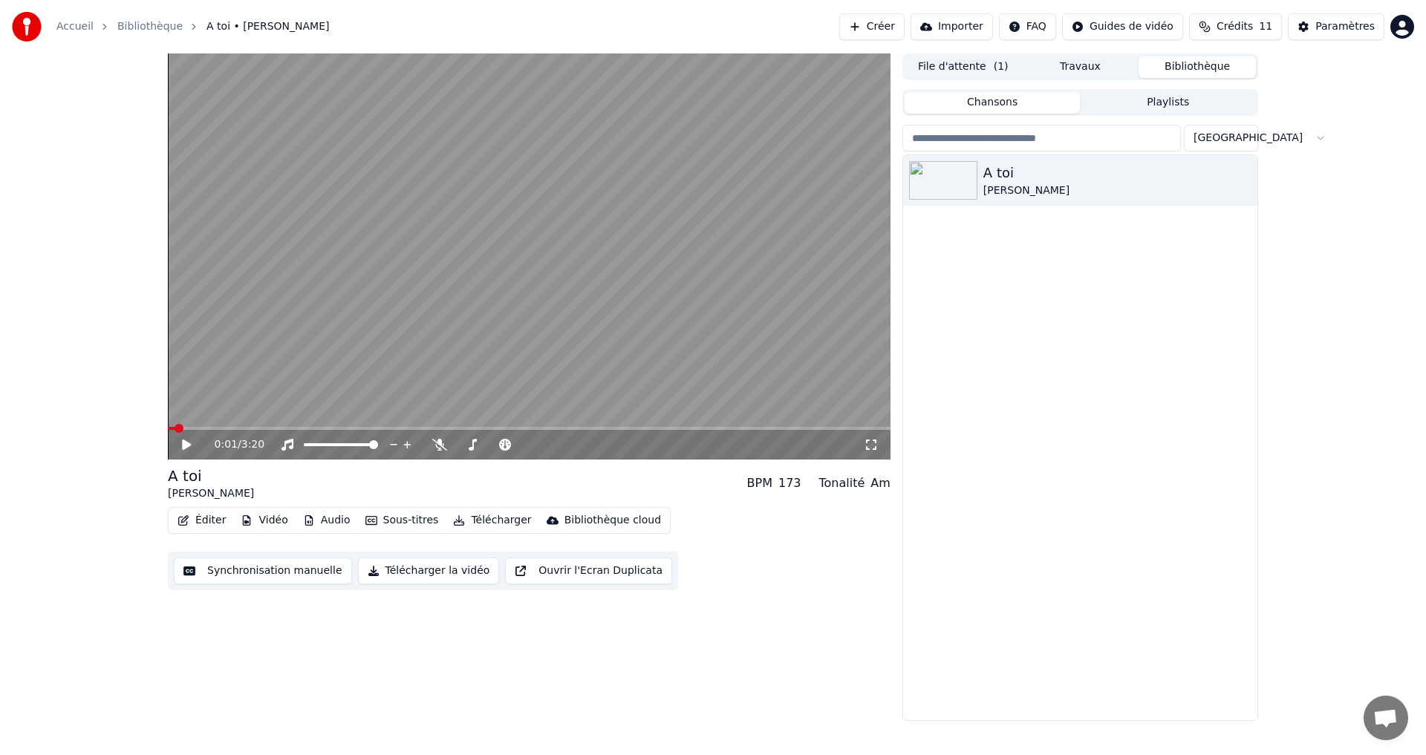
click at [1240, 139] on html "Accueil Bibliothèque A toi • Joe Dassin Créer Importer FAQ Guides de vidéo Créd…" at bounding box center [713, 377] width 1426 height 755
click at [565, 576] on button "Ouvrir l'Ecran Duplicata" at bounding box center [588, 571] width 167 height 27
click at [420, 427] on span at bounding box center [529, 428] width 723 height 3
click at [501, 189] on video at bounding box center [529, 256] width 723 height 406
click at [516, 253] on video at bounding box center [529, 256] width 723 height 406
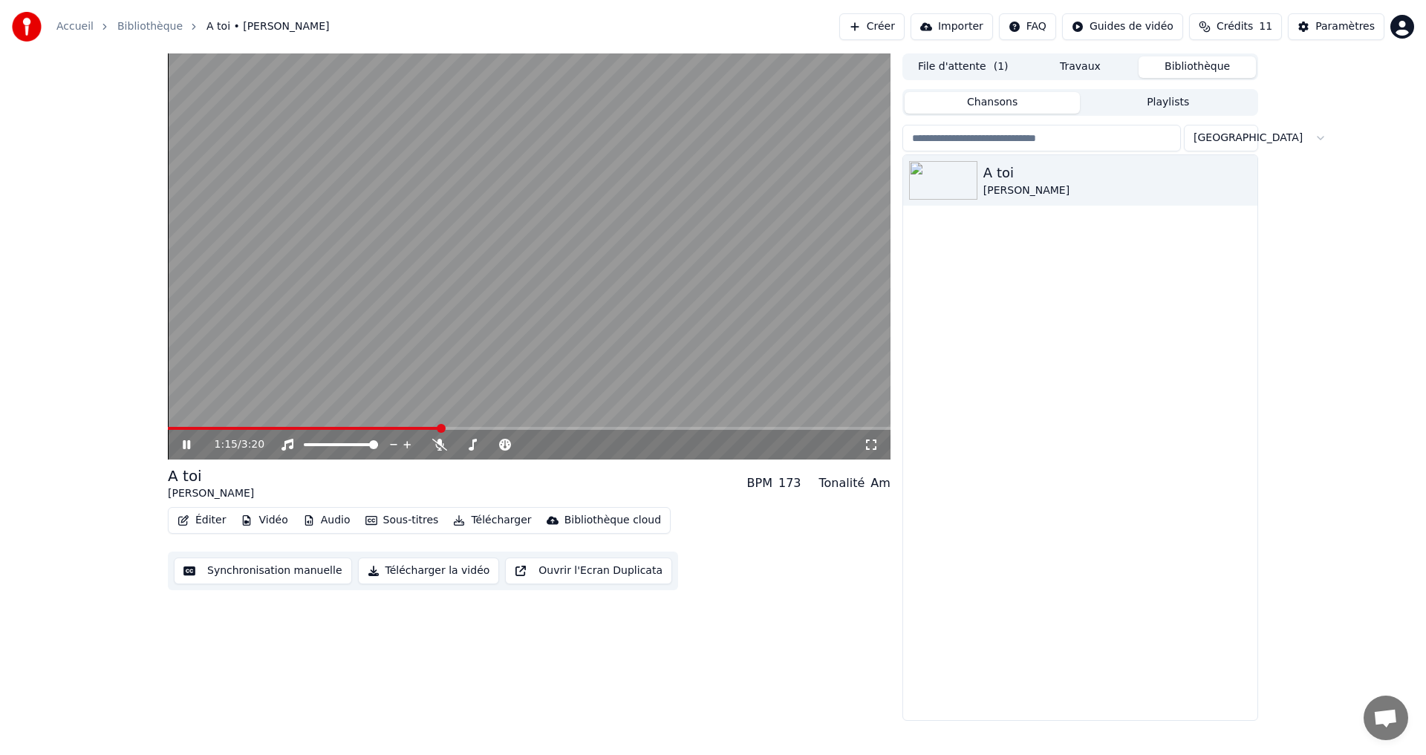
click at [538, 265] on video at bounding box center [529, 256] width 723 height 406
click at [1372, 731] on span "Ouvrir le chat" at bounding box center [1386, 718] width 45 height 45
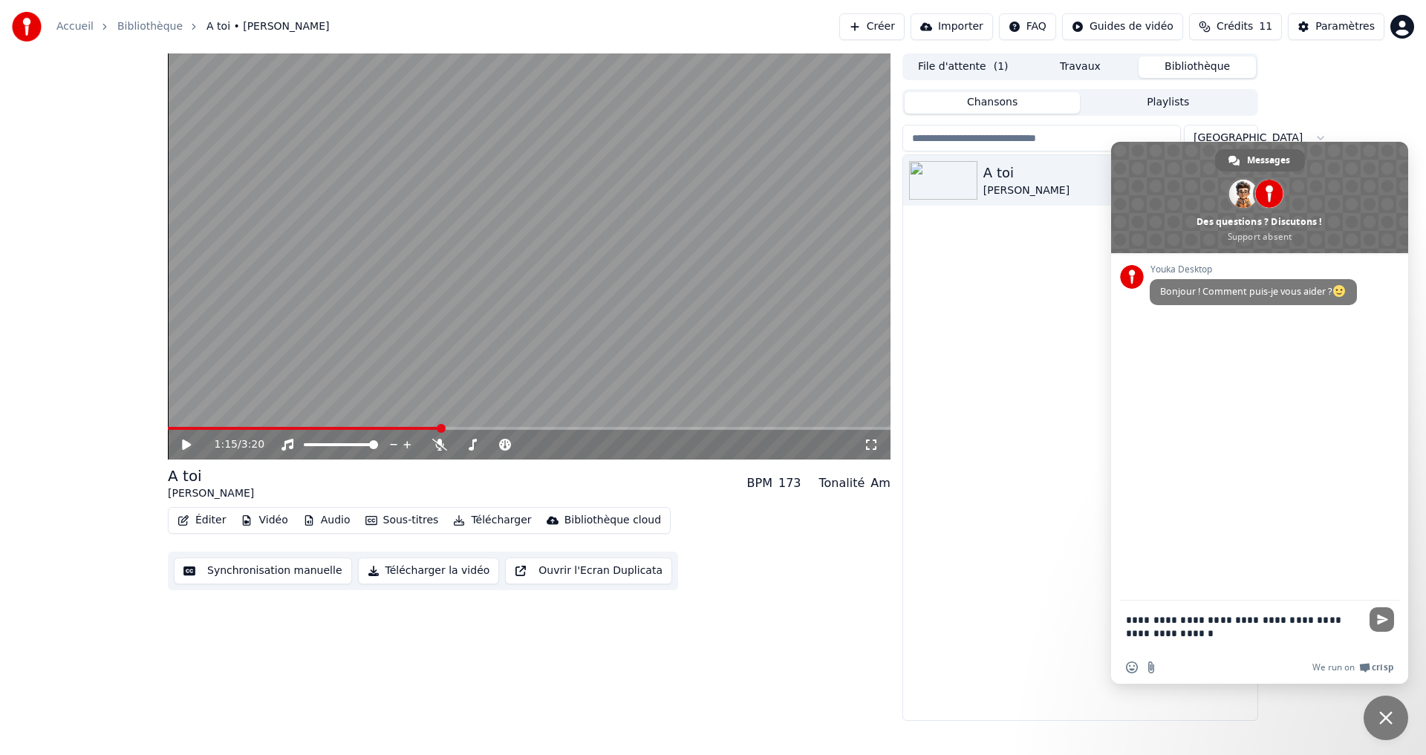
click at [1358, 619] on textarea "**********" at bounding box center [1245, 626] width 238 height 51
type textarea "**********"
click at [1382, 614] on span "Envoyer" at bounding box center [1381, 606] width 25 height 25
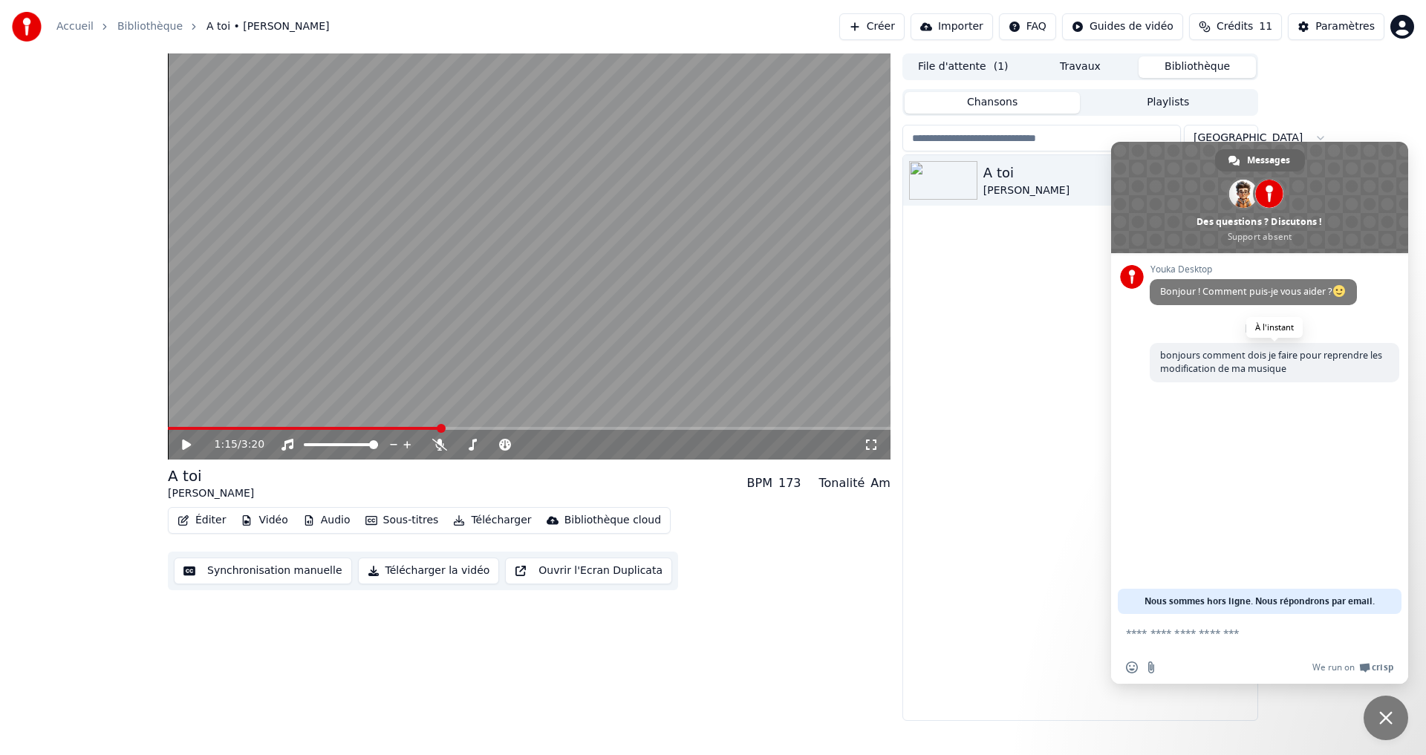
click at [1231, 360] on span "bonjours comment dois je faire pour reprendre les modification de ma musique" at bounding box center [1271, 362] width 222 height 26
click at [1387, 717] on span "Fermer le chat" at bounding box center [1385, 717] width 13 height 13
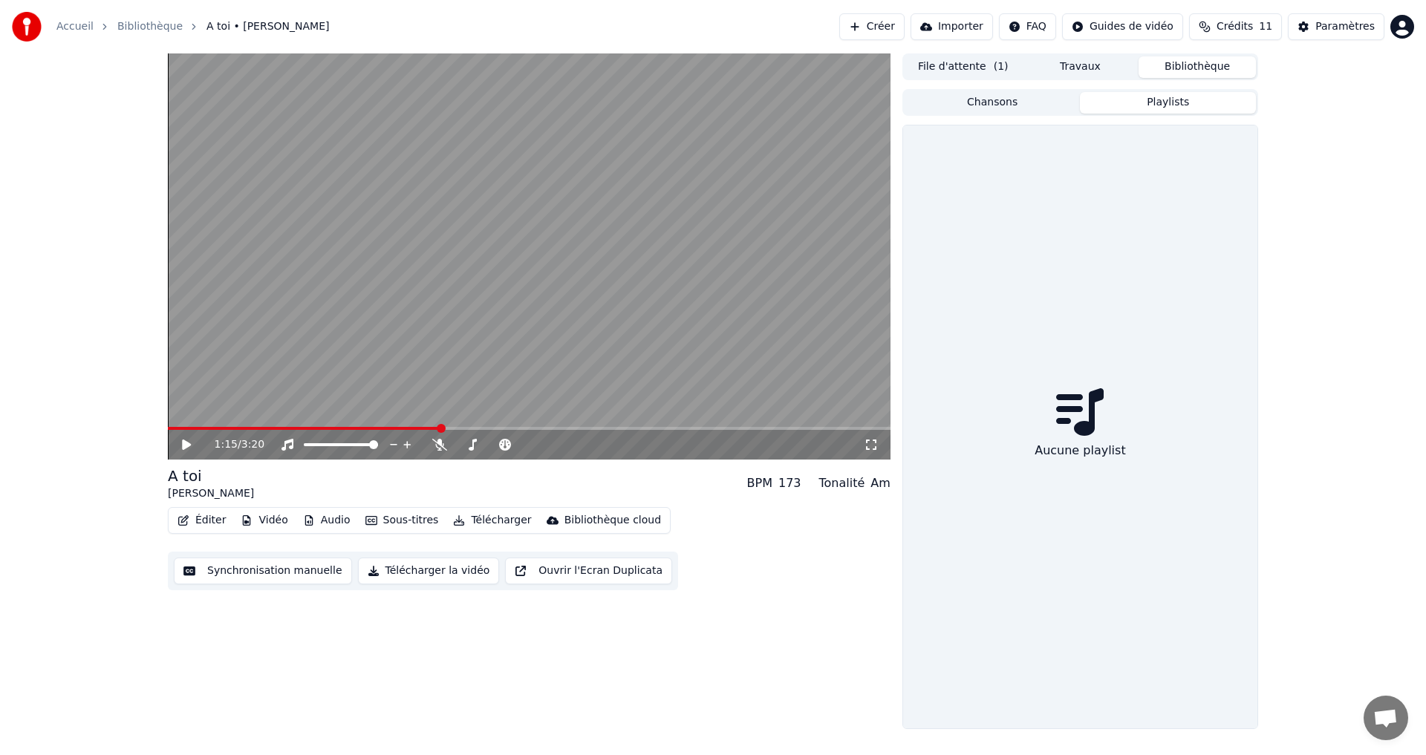
click at [1170, 103] on button "Playlists" at bounding box center [1168, 103] width 176 height 22
click at [1023, 97] on button "Chansons" at bounding box center [993, 103] width 176 height 22
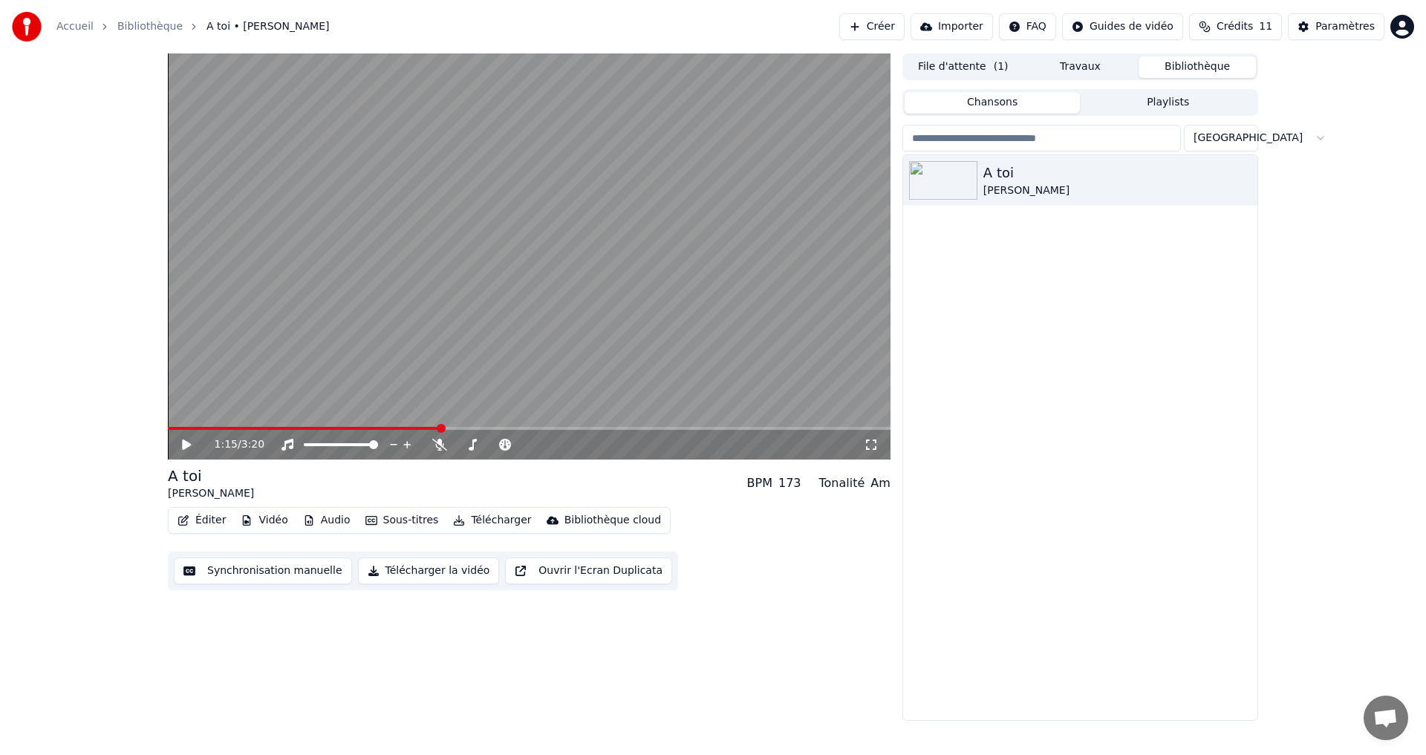
click at [980, 71] on button "File d'attente ( 1 )" at bounding box center [963, 67] width 117 height 22
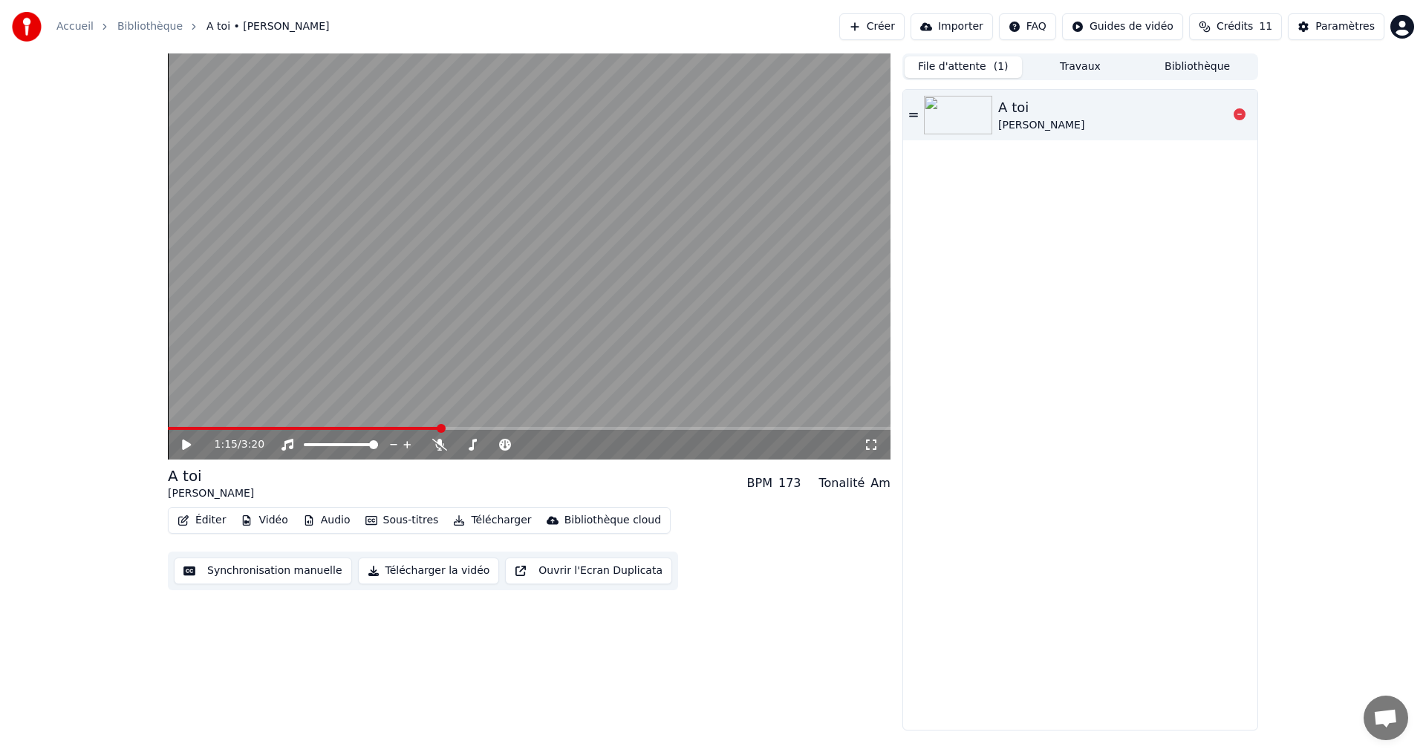
click at [911, 115] on icon at bounding box center [913, 115] width 9 height 10
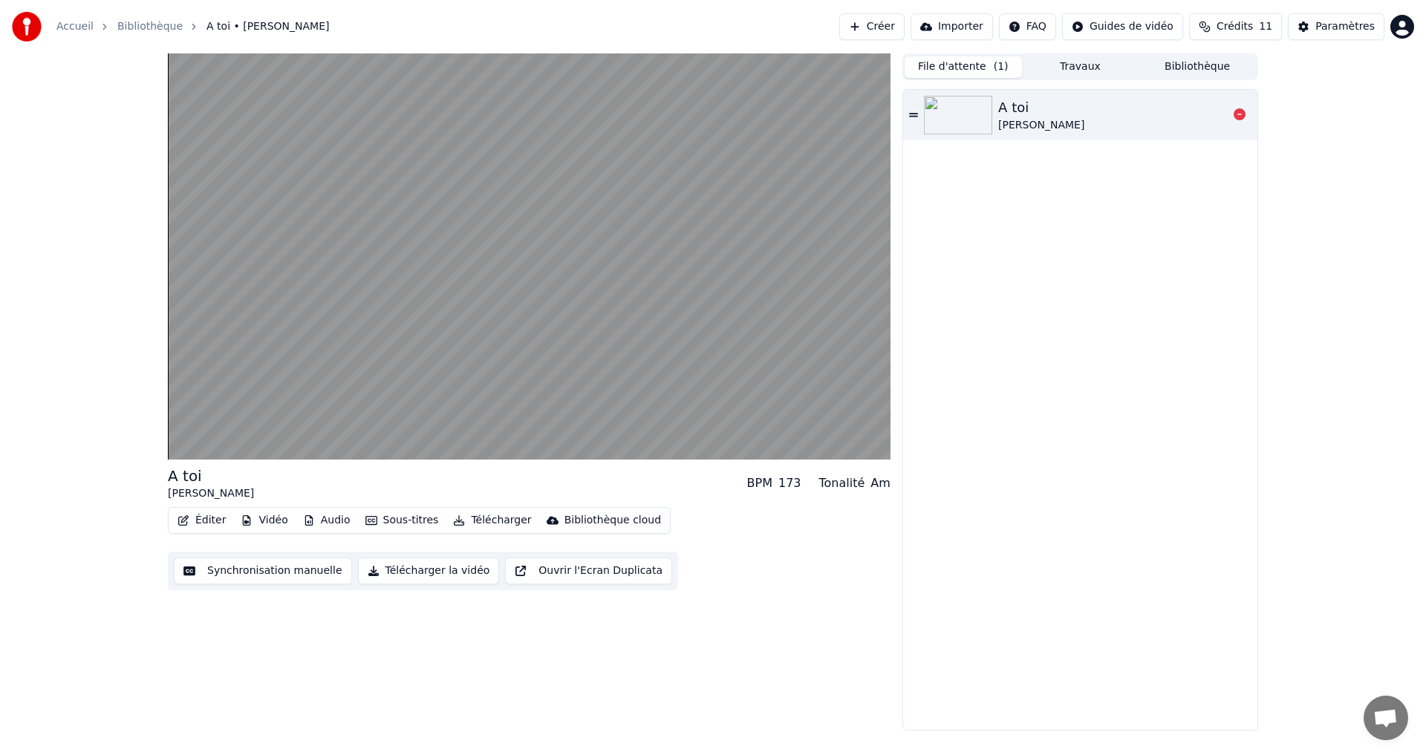
click at [911, 115] on icon at bounding box center [913, 115] width 9 height 10
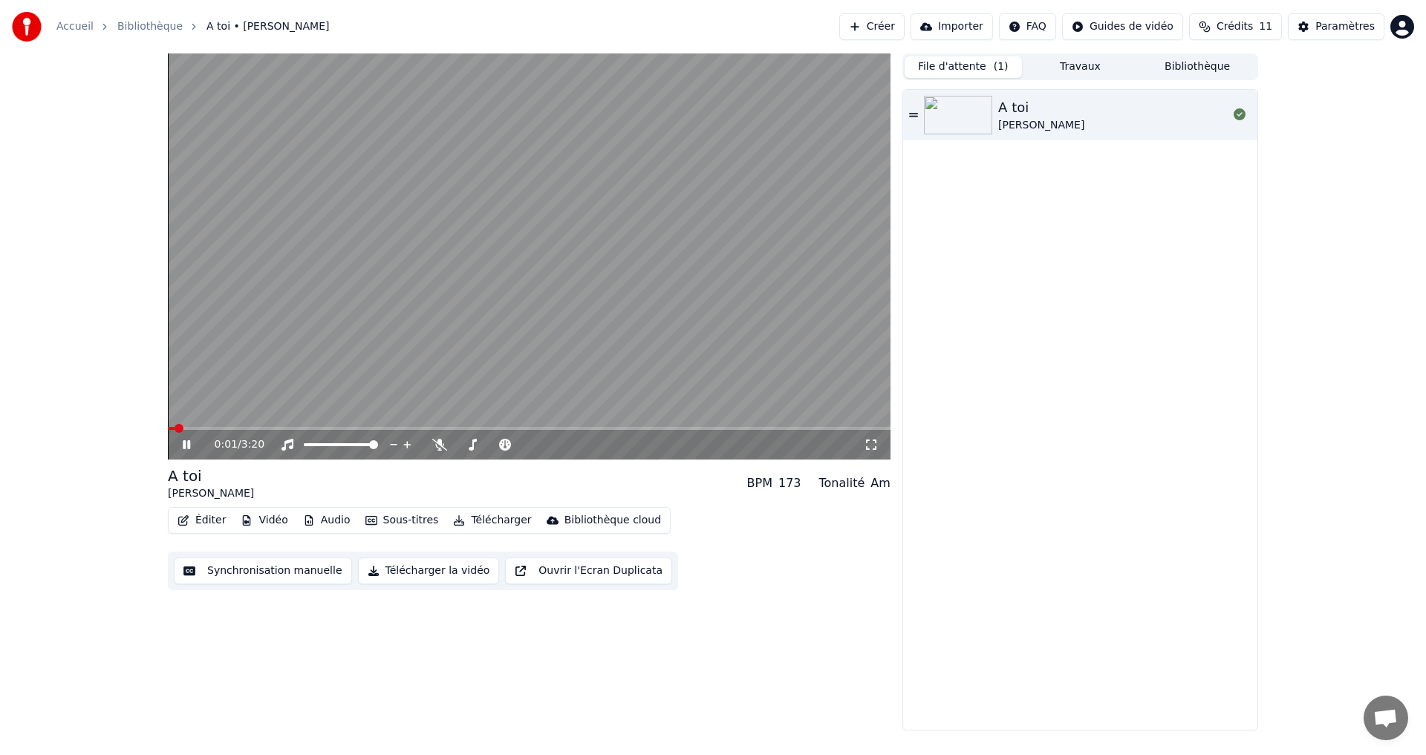
click at [498, 253] on video at bounding box center [529, 256] width 723 height 406
click at [415, 522] on button "Sous-titres" at bounding box center [401, 520] width 85 height 21
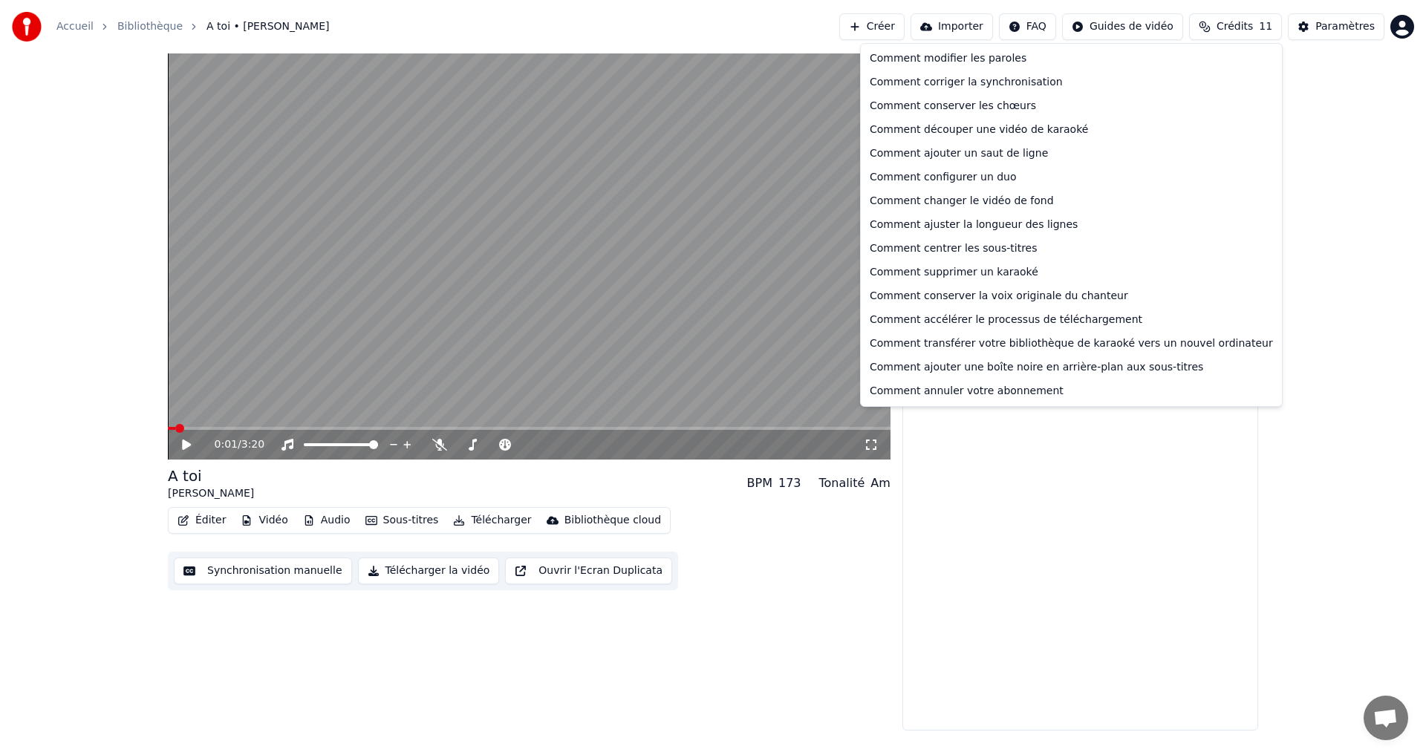
click at [1035, 30] on html "Accueil Bibliothèque A toi • Joe Dassin Créer Importer FAQ Guides de vidéo Créd…" at bounding box center [713, 377] width 1426 height 755
click at [985, 61] on div "Comment modifier les paroles" at bounding box center [1071, 59] width 415 height 24
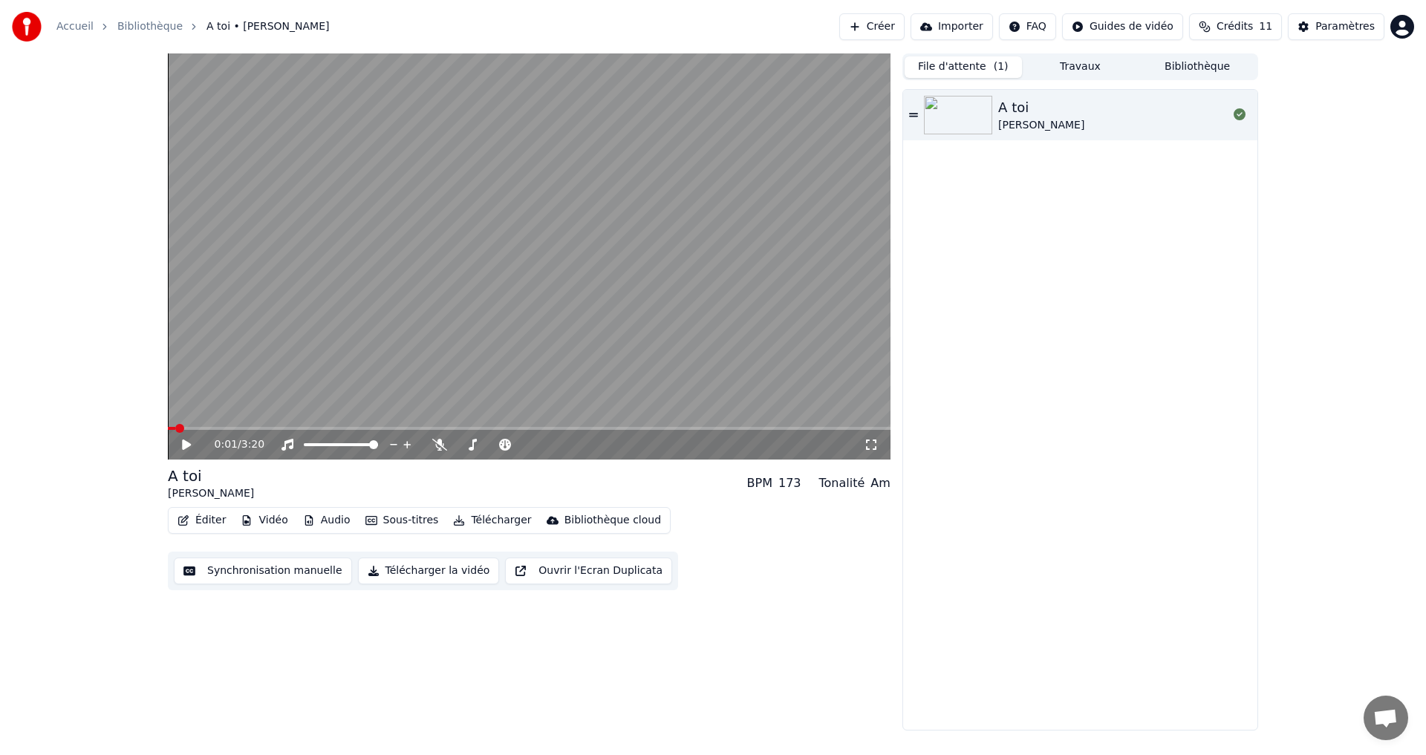
click at [74, 28] on link "Accueil" at bounding box center [74, 26] width 37 height 15
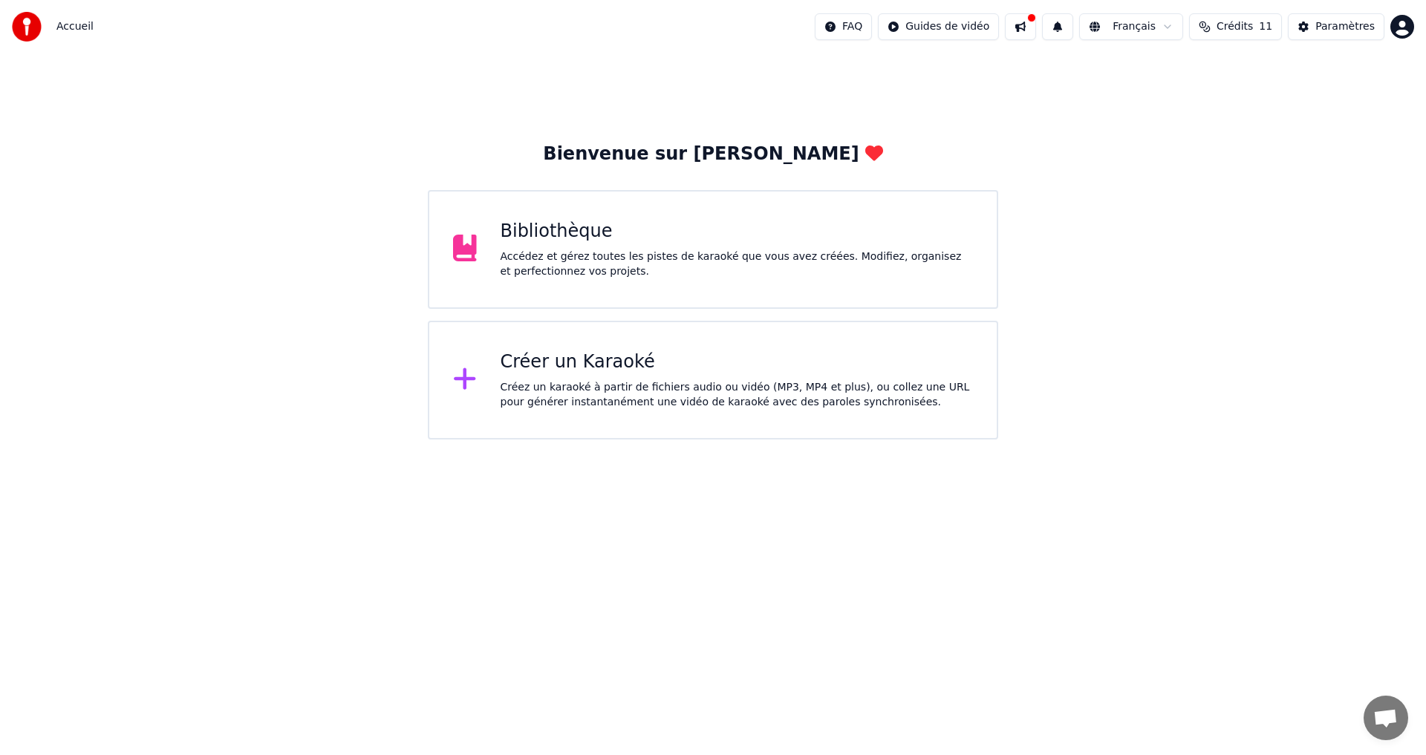
click at [1036, 25] on button at bounding box center [1020, 26] width 31 height 27
click at [1034, 22] on button at bounding box center [1020, 26] width 31 height 27
click at [1073, 25] on button at bounding box center [1057, 26] width 31 height 27
click at [1067, 30] on button at bounding box center [1057, 26] width 31 height 27
click at [928, 25] on html "Accueil FAQ Guides de vidéo Français Crédits 11 Paramètres Bienvenue sur Youka …" at bounding box center [713, 220] width 1426 height 440
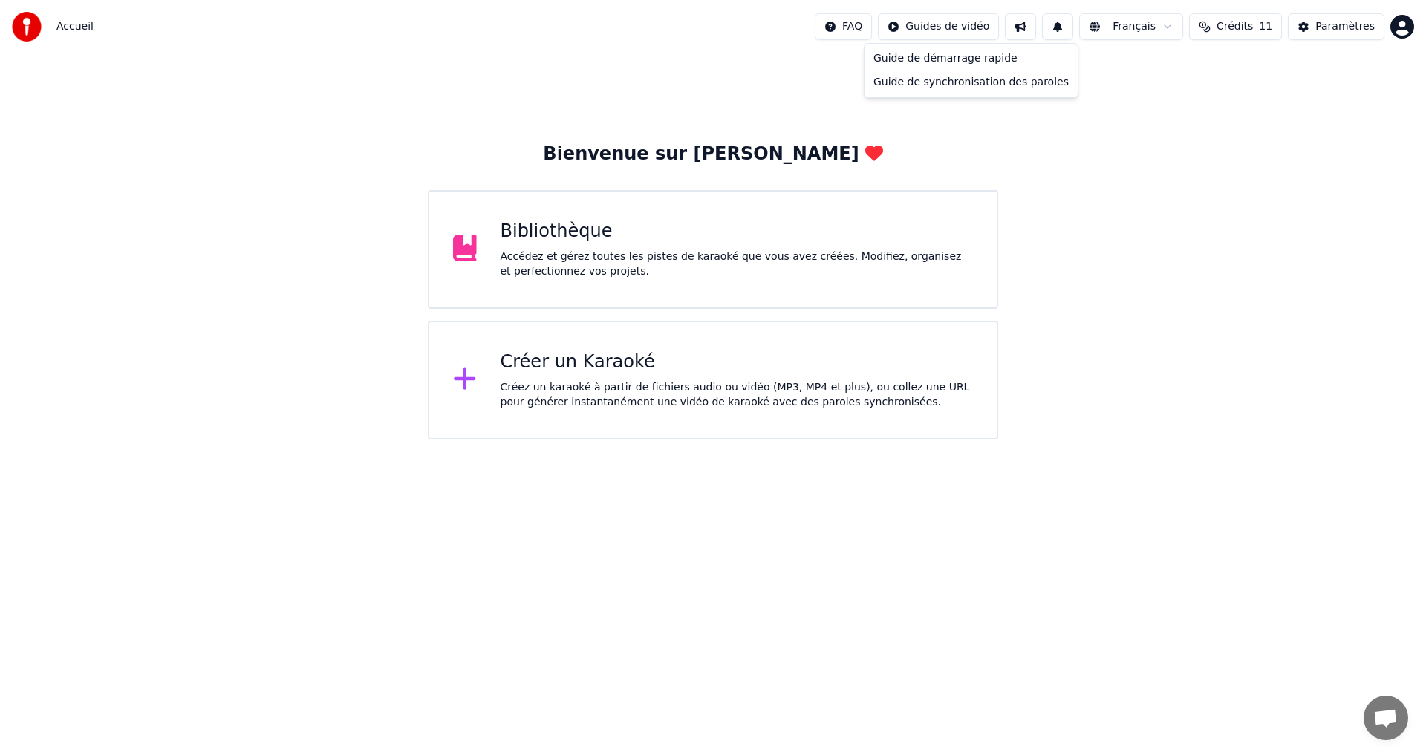
click at [1334, 33] on html "Accueil FAQ Guides de vidéo Français Crédits 11 Paramètres Bienvenue sur Youka …" at bounding box center [713, 220] width 1426 height 440
click at [1309, 22] on button "Paramètres" at bounding box center [1336, 26] width 97 height 27
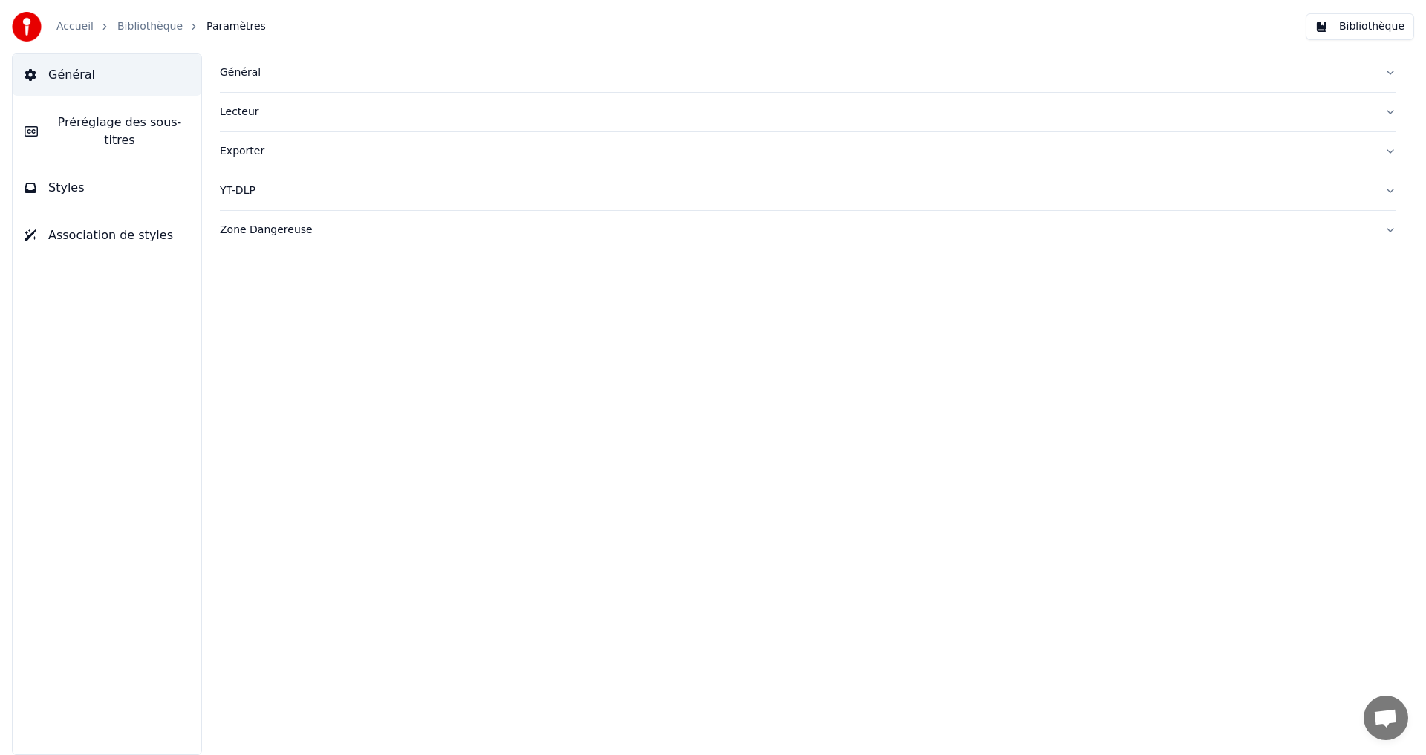
click at [77, 21] on link "Accueil" at bounding box center [74, 26] width 37 height 15
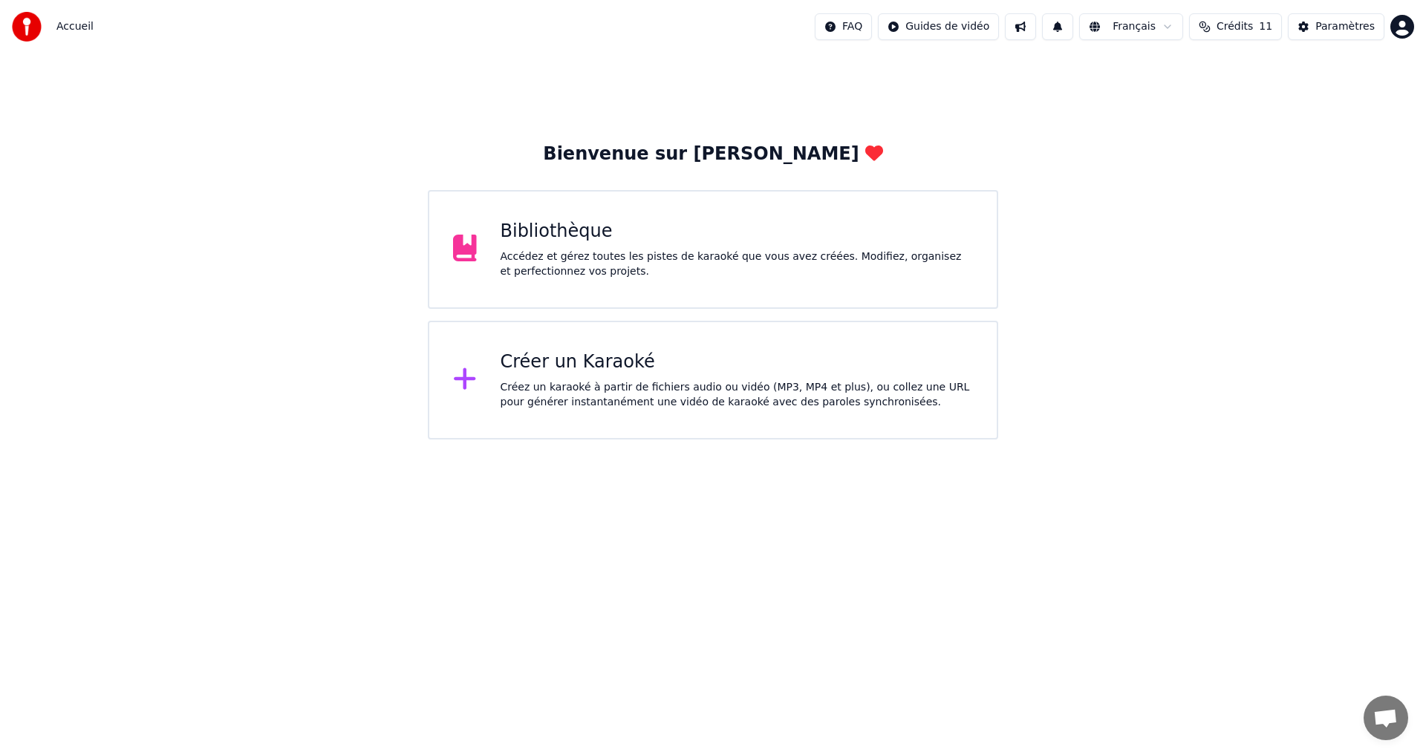
click at [772, 253] on div "Accédez et gérez toutes les pistes de karaoké que vous avez créées. Modifiez, o…" at bounding box center [737, 265] width 473 height 30
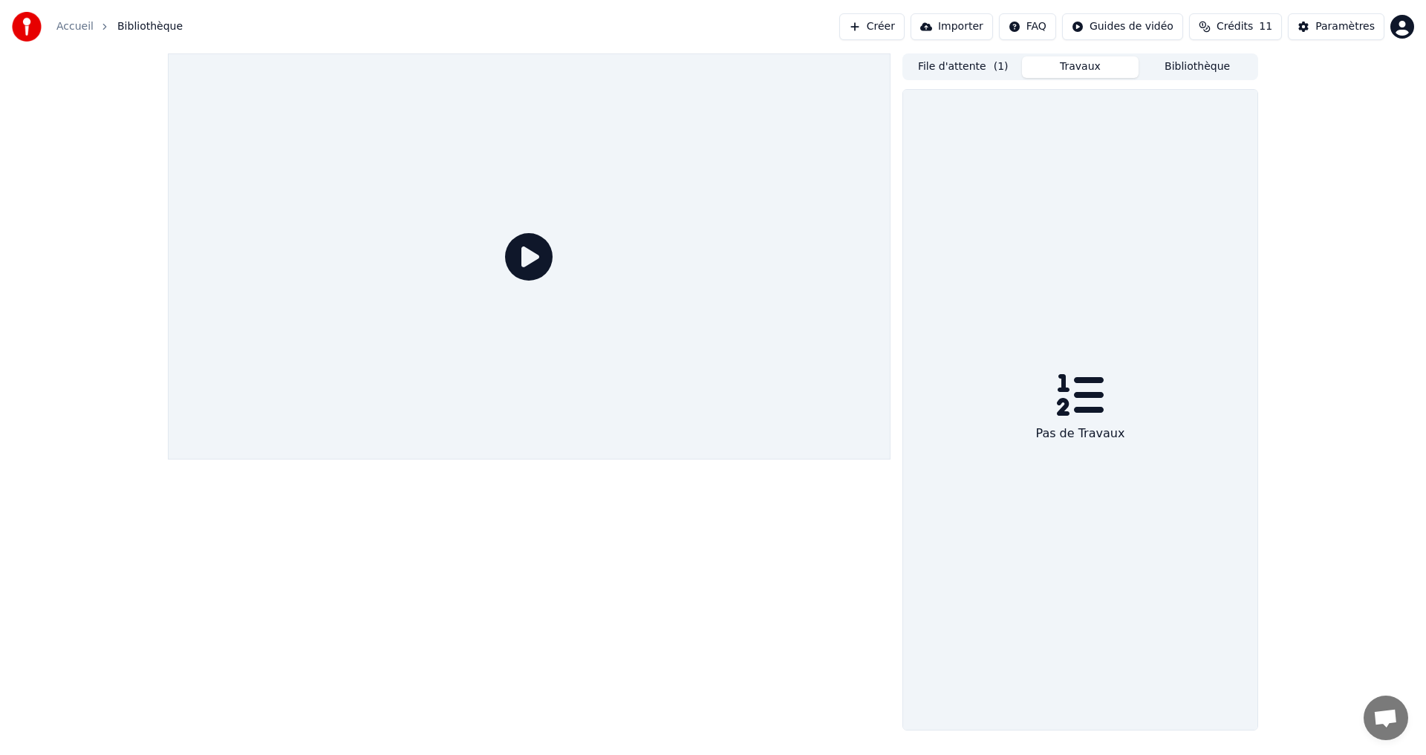
click at [1092, 69] on button "Travaux" at bounding box center [1080, 67] width 117 height 22
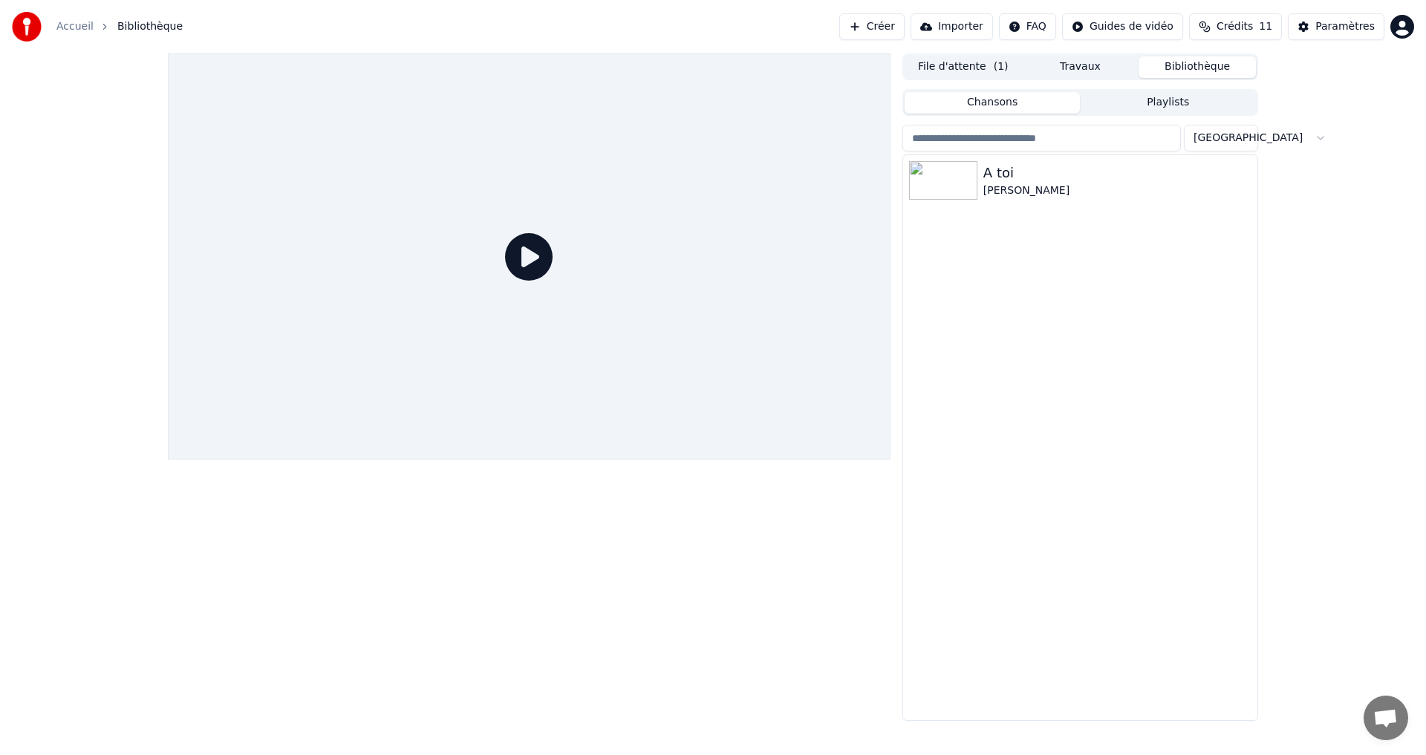
click at [1191, 74] on button "Bibliothèque" at bounding box center [1197, 67] width 117 height 22
click at [974, 62] on button "File d'attente ( 1 )" at bounding box center [963, 67] width 117 height 22
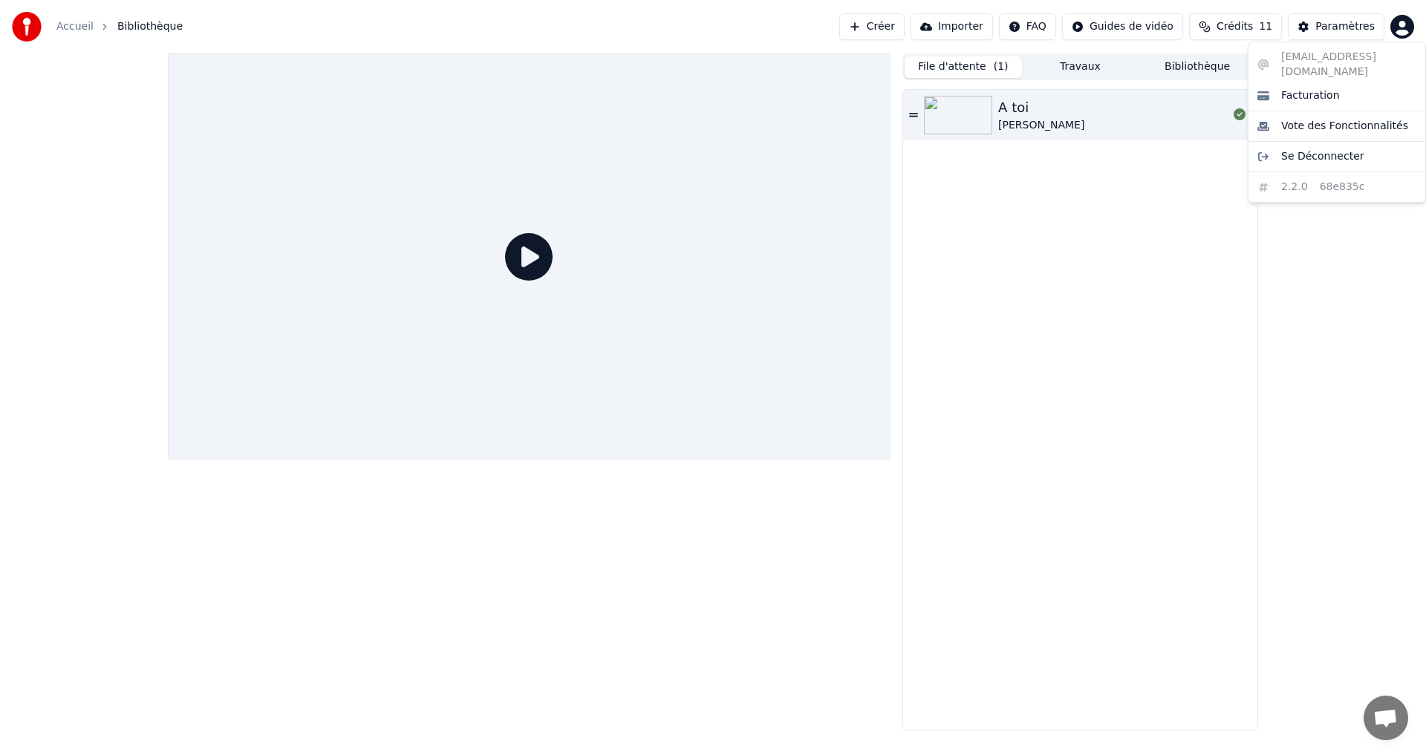
click at [1401, 25] on html "Accueil Bibliothèque Créer Importer FAQ Guides de vidéo Crédits 11 Paramètres F…" at bounding box center [713, 377] width 1426 height 755
click at [1401, 36] on html "Accueil Bibliothèque Créer Importer FAQ Guides de vidéo Crédits 11 Paramètres F…" at bounding box center [713, 377] width 1426 height 755
click at [1085, 129] on div "A toi [PERSON_NAME]" at bounding box center [1112, 115] width 229 height 36
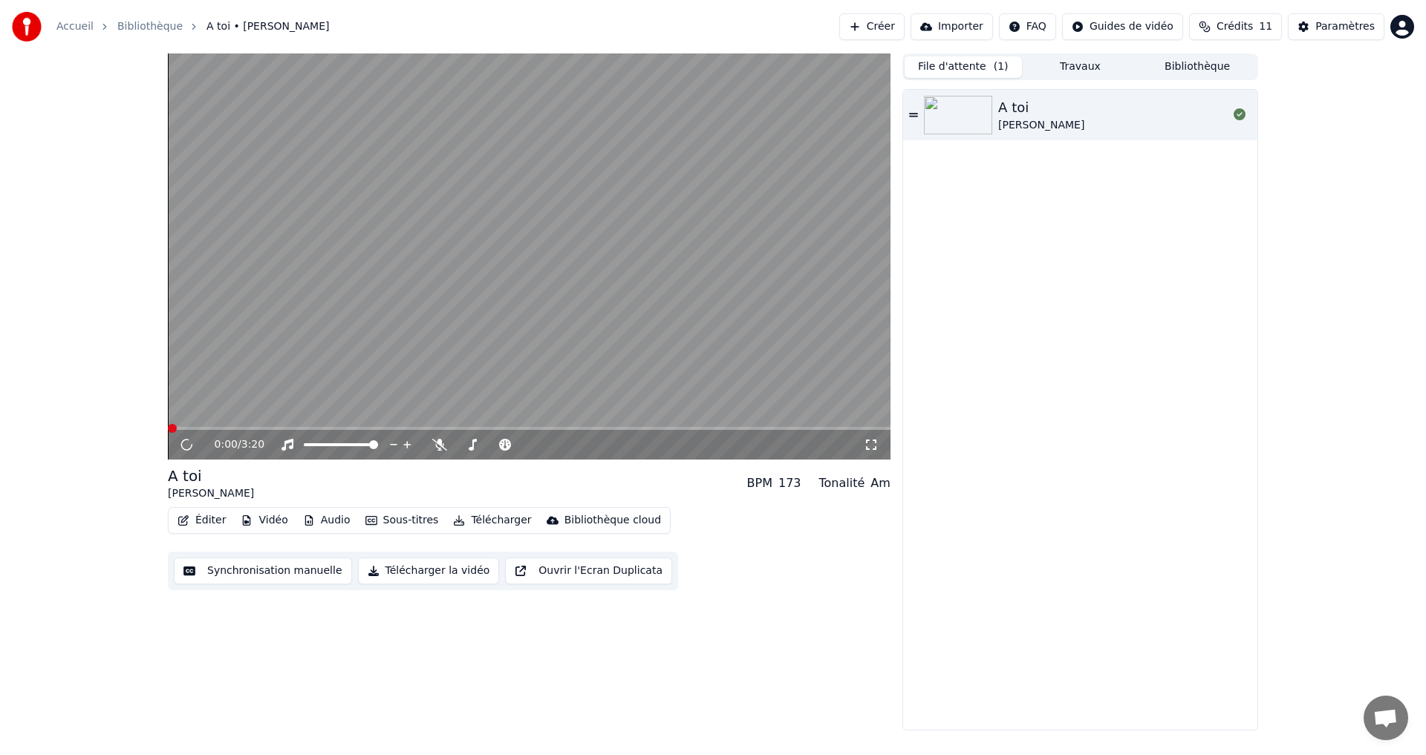
click at [447, 257] on video at bounding box center [529, 256] width 723 height 406
click at [483, 295] on video at bounding box center [529, 256] width 723 height 406
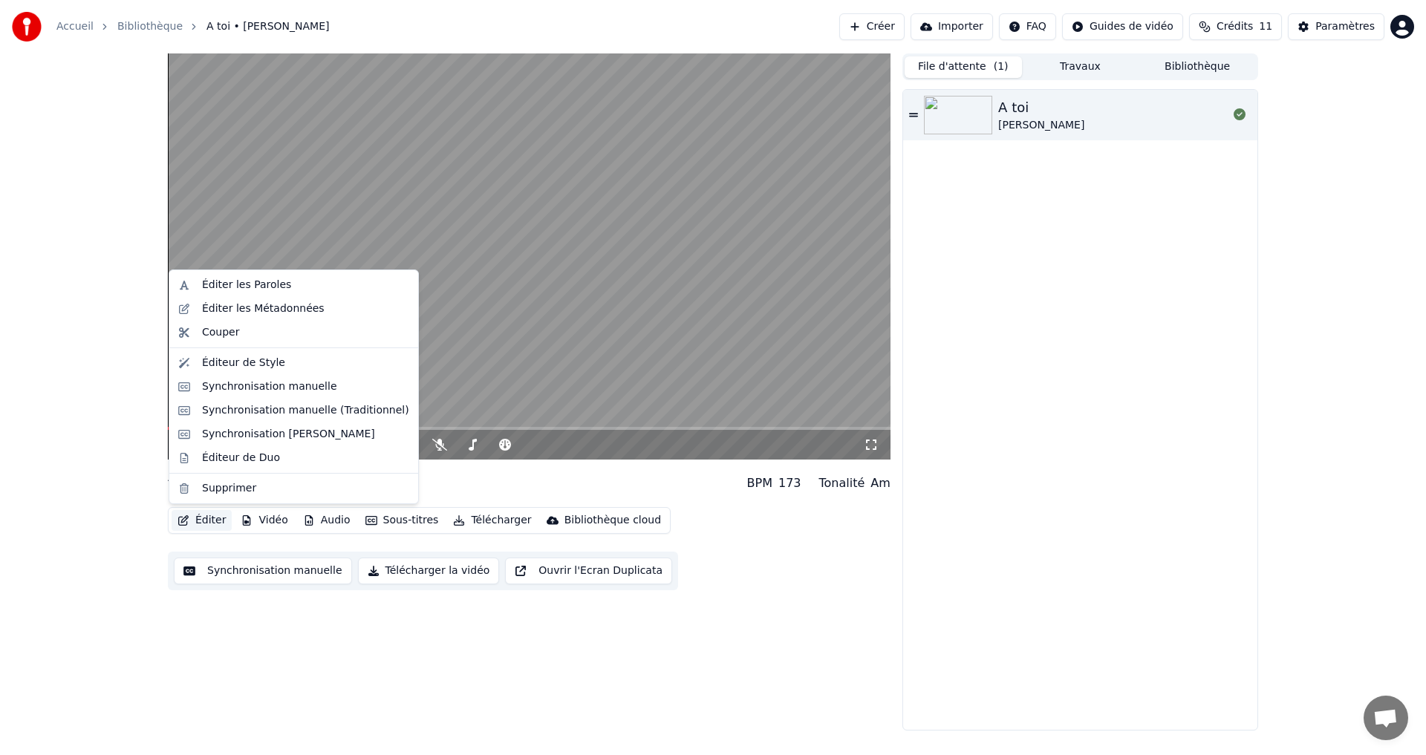
click at [212, 516] on button "Éditer" at bounding box center [202, 520] width 60 height 21
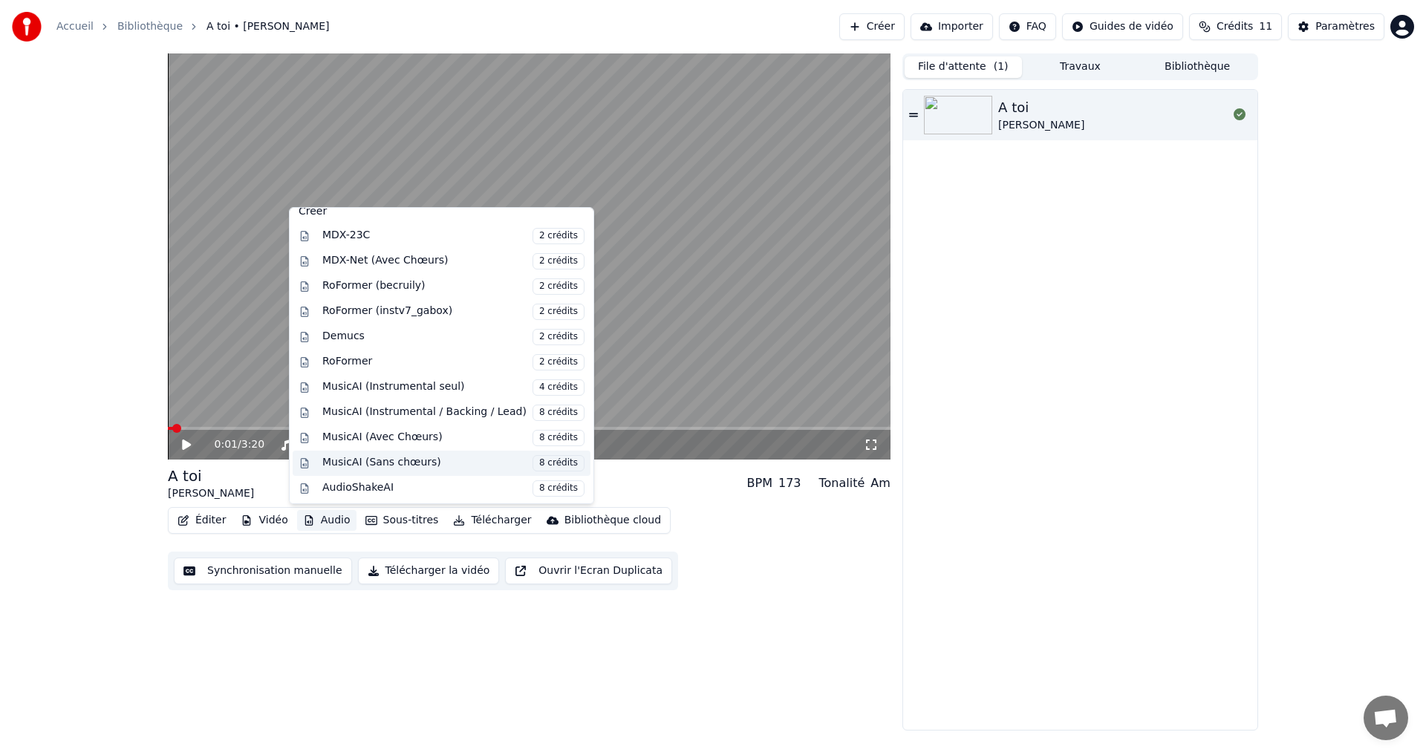
scroll to position [151, 0]
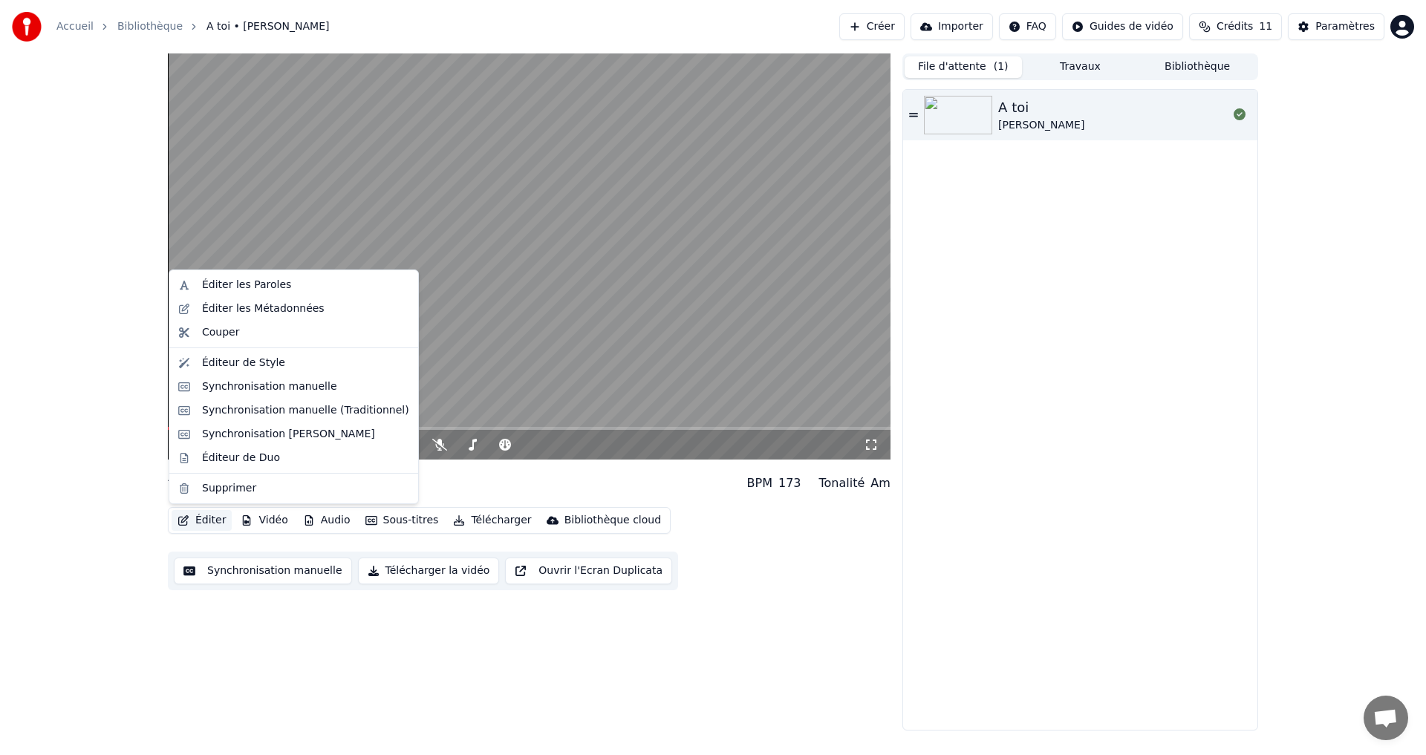
click at [196, 524] on button "Éditer" at bounding box center [202, 520] width 60 height 21
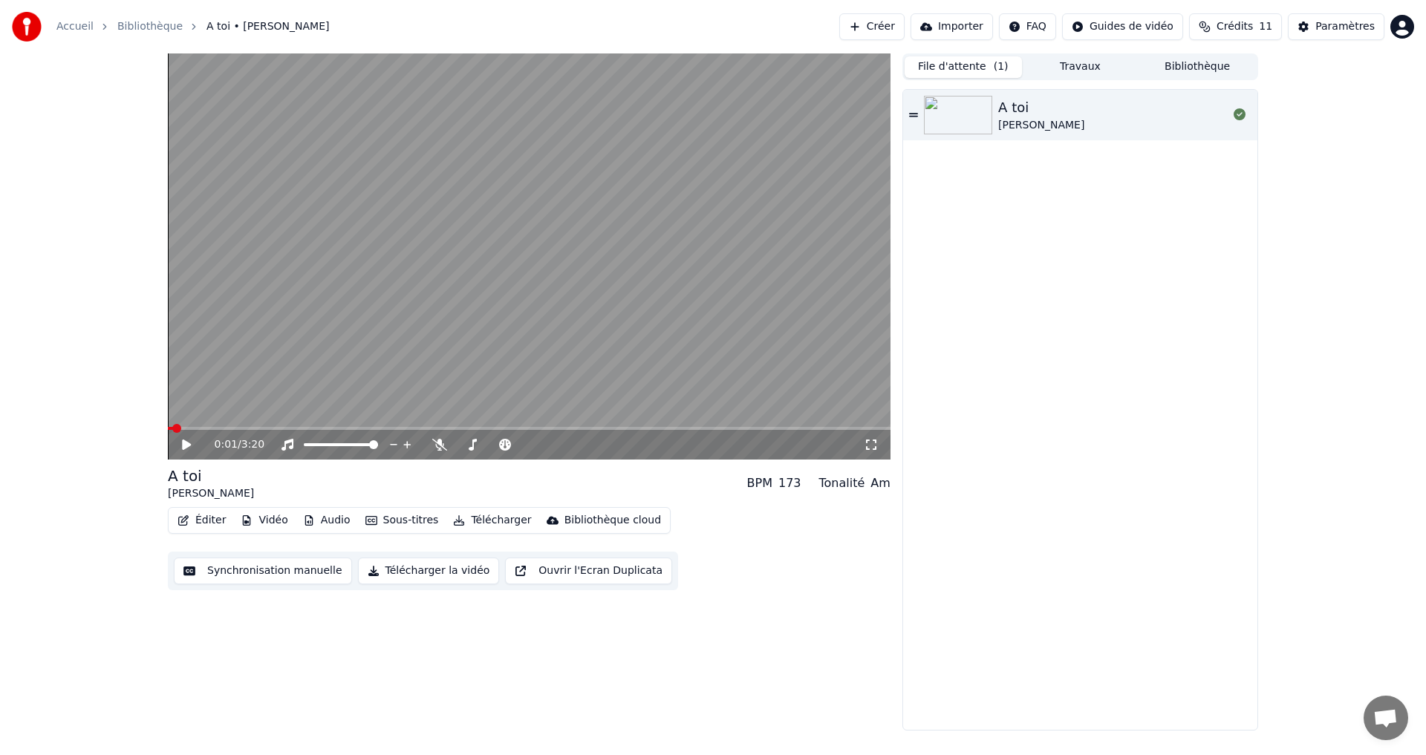
click at [199, 513] on button "Éditer" at bounding box center [202, 520] width 60 height 21
click at [541, 668] on div "0:01 / 3:20 A toi Joe Dassin BPM 173 Tonalité Am Éditer Vidéo Audio Sous-titres…" at bounding box center [529, 391] width 723 height 677
click at [130, 27] on link "Bibliothèque" at bounding box center [149, 26] width 65 height 15
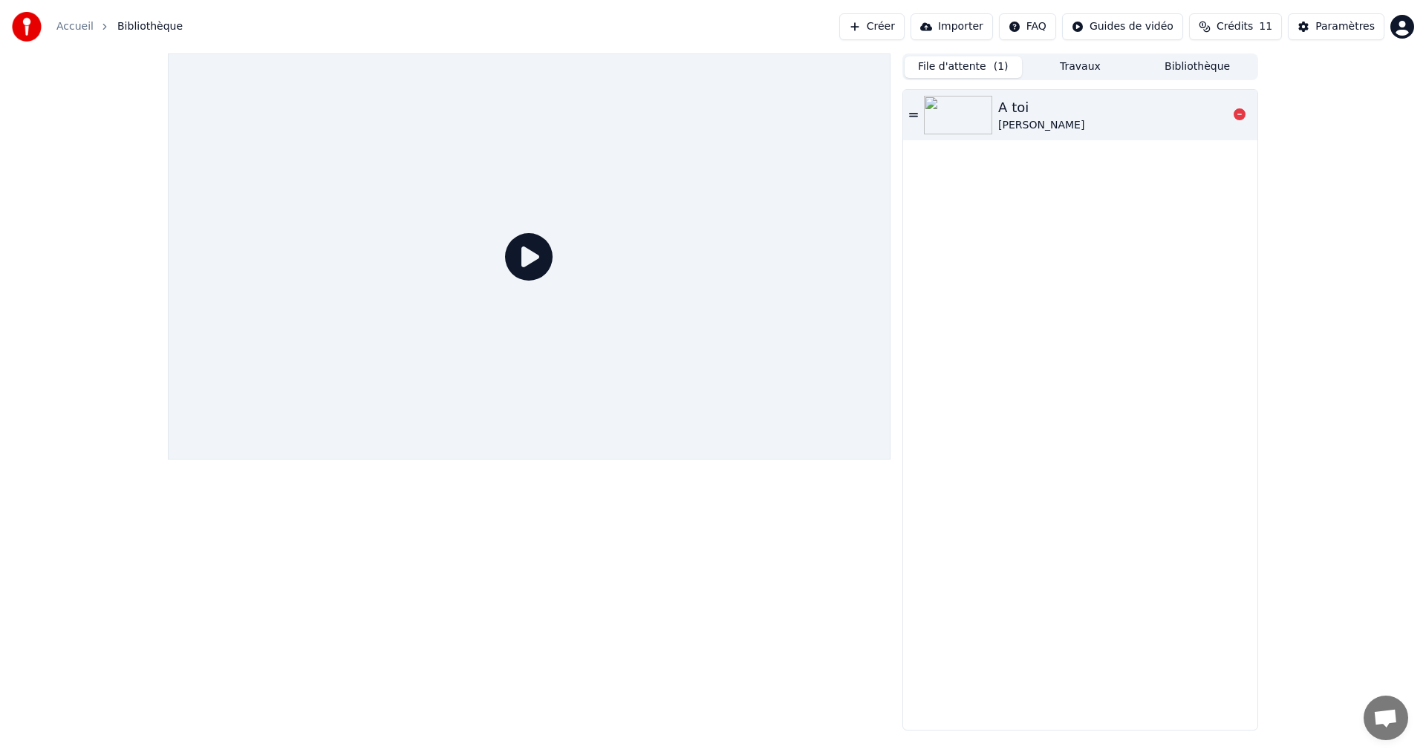
click at [1009, 137] on div "A toi [PERSON_NAME]" at bounding box center [1080, 115] width 354 height 51
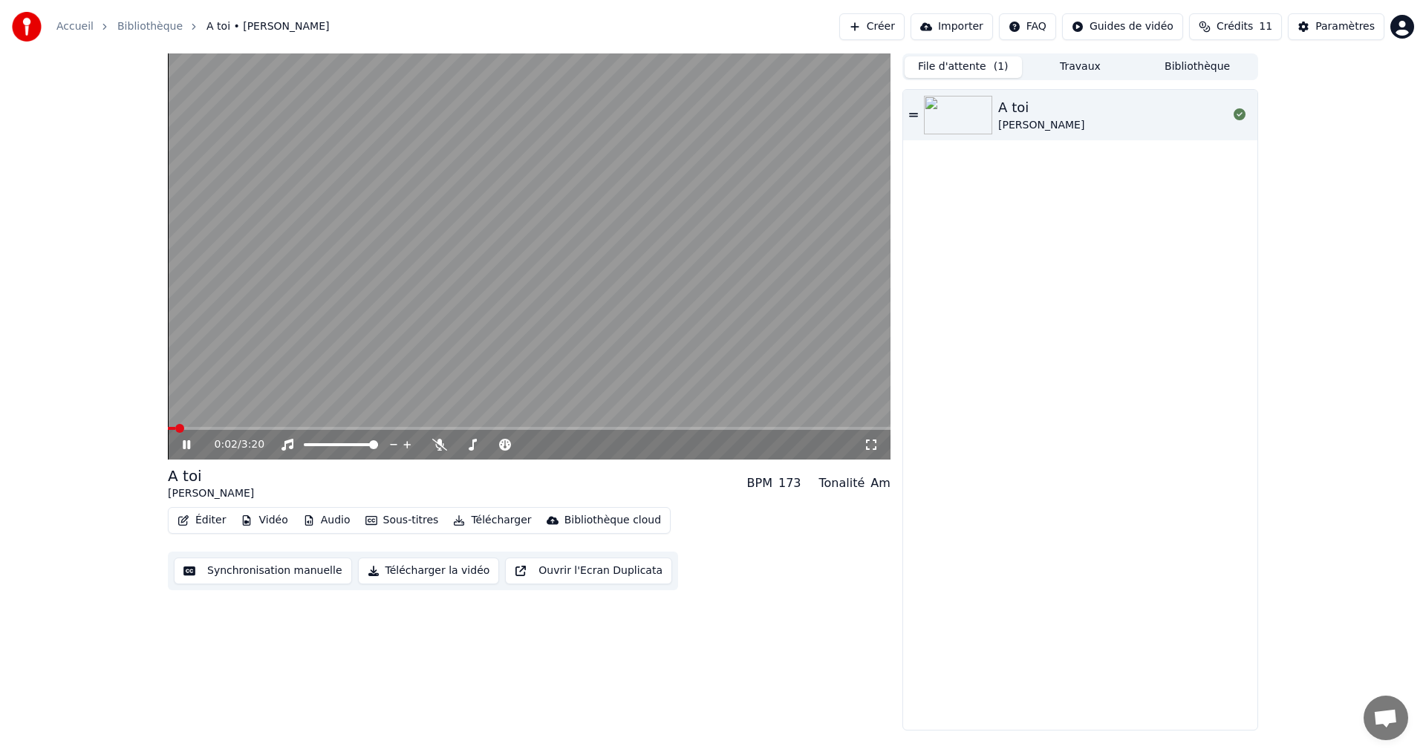
click at [477, 223] on video at bounding box center [529, 256] width 723 height 406
